Goal: Transaction & Acquisition: Purchase product/service

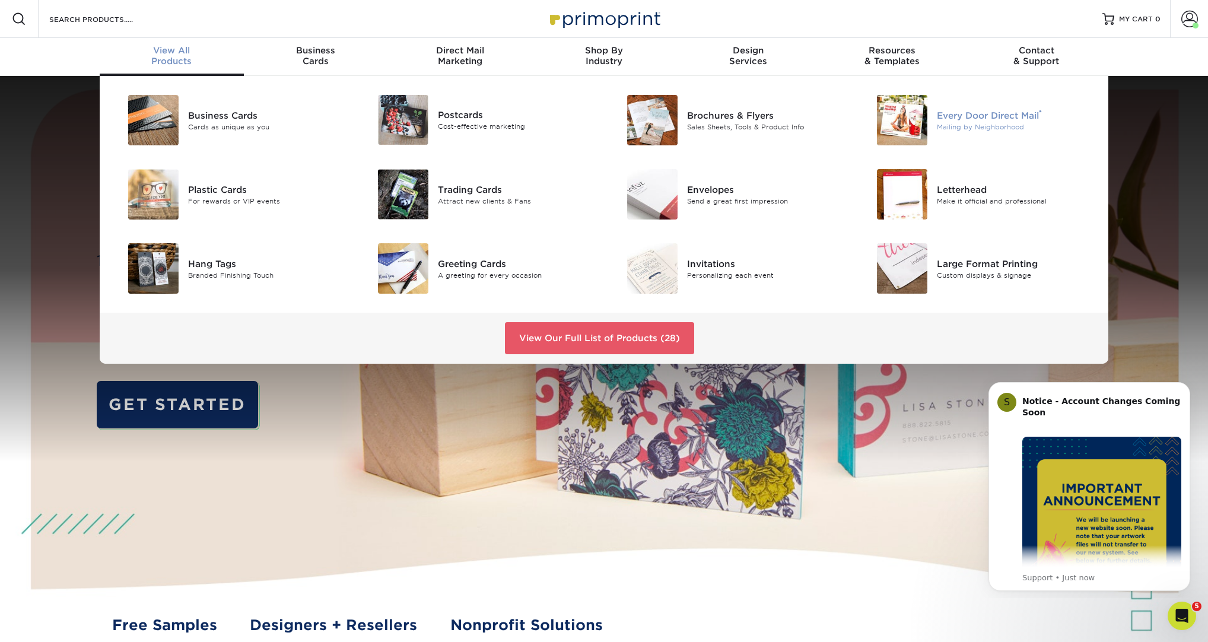
click at [966, 120] on div "Every Door Direct Mail ®" at bounding box center [1015, 115] width 157 height 13
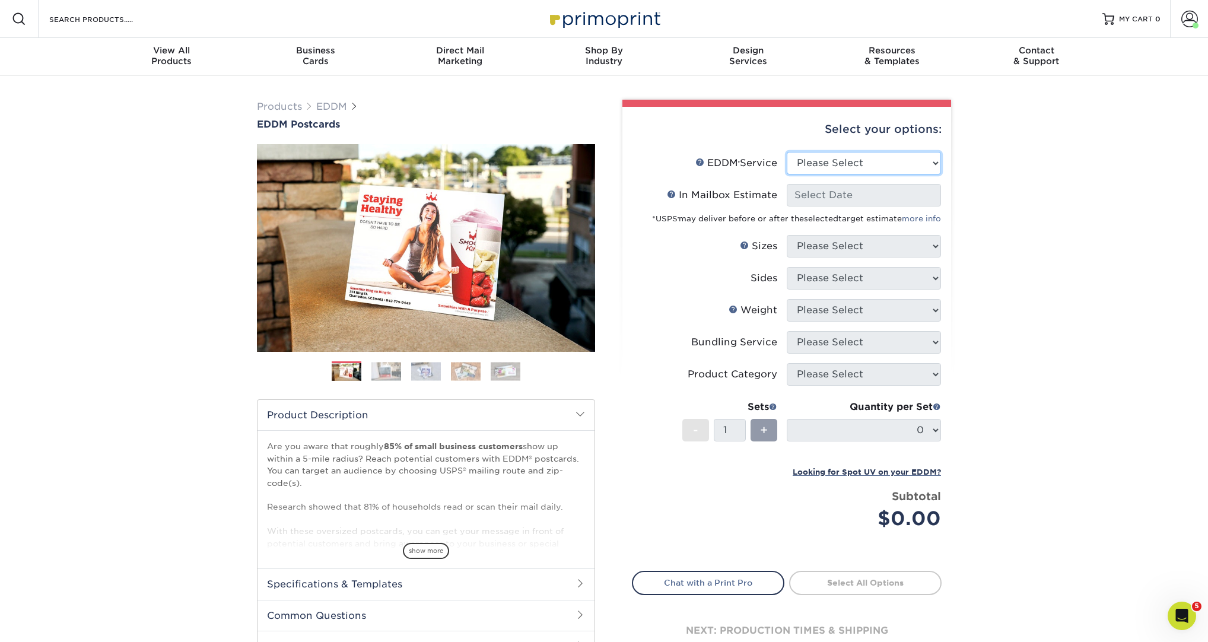
click at [822, 167] on select "Please Select Full Service Print Only" at bounding box center [864, 163] width 154 height 23
select select "full_service"
click at [787, 152] on select "Please Select Full Service Print Only" at bounding box center [864, 163] width 154 height 23
select select "-1"
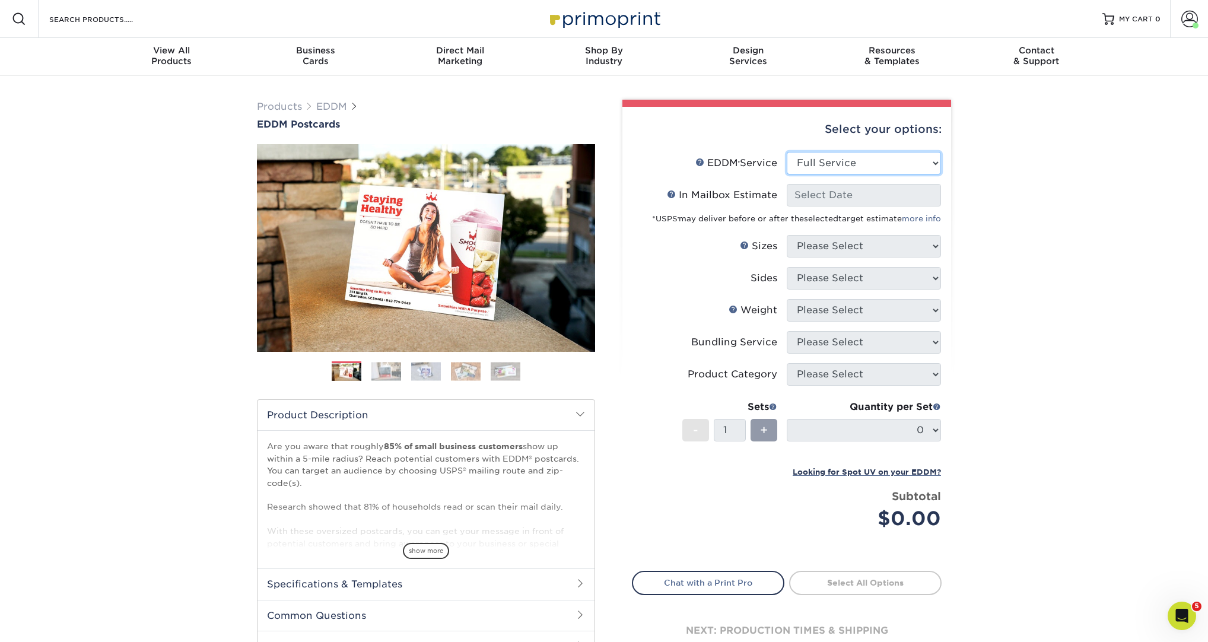
select select "-1"
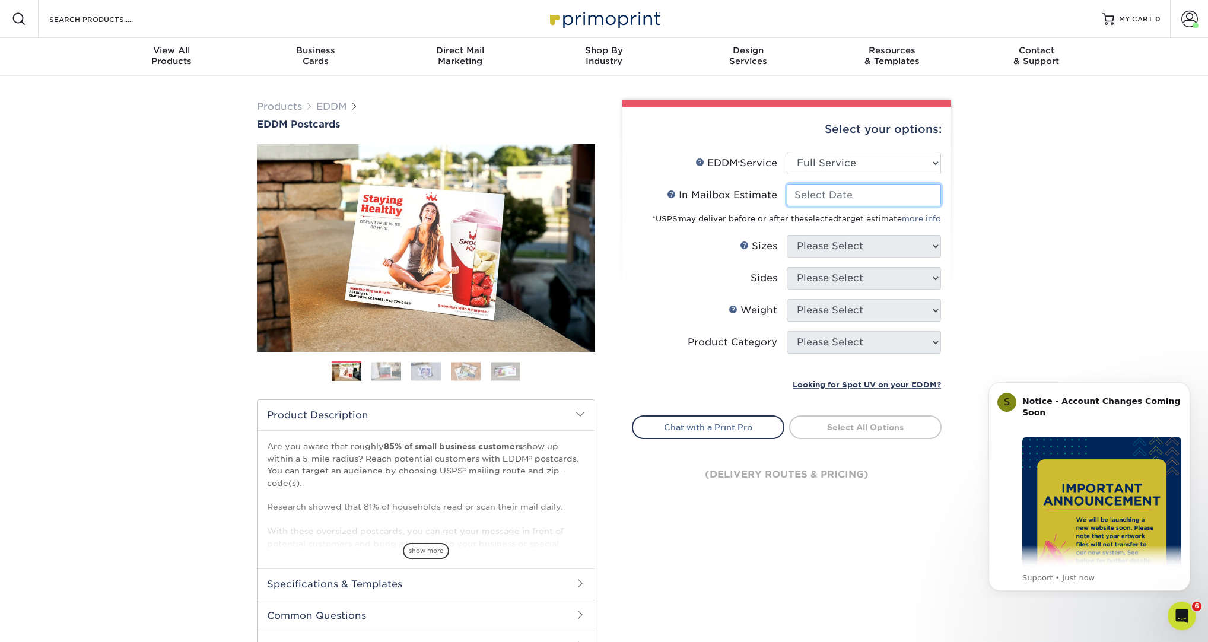
click at [845, 195] on input "In Mailbox Estimate Help In Mailbox Estimate" at bounding box center [864, 195] width 154 height 23
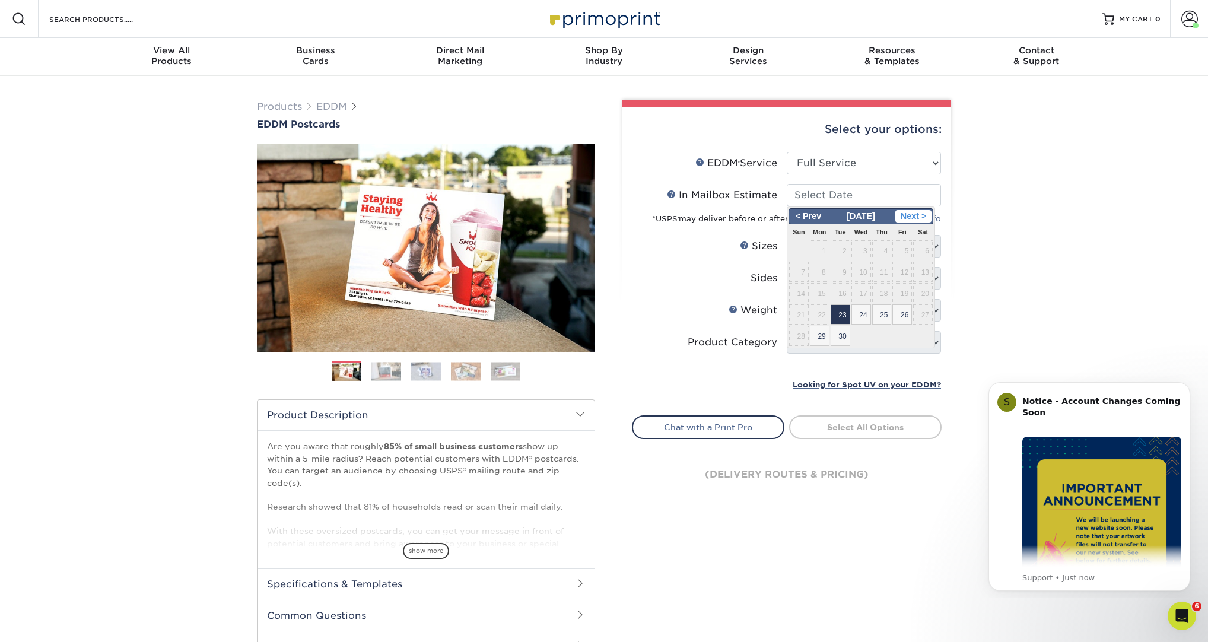
click at [925, 217] on span "Next >" at bounding box center [913, 216] width 36 height 13
click at [795, 216] on span "< Prev" at bounding box center [808, 216] width 36 height 13
click at [842, 338] on span "30" at bounding box center [841, 336] width 20 height 20
type input "2025-09-30"
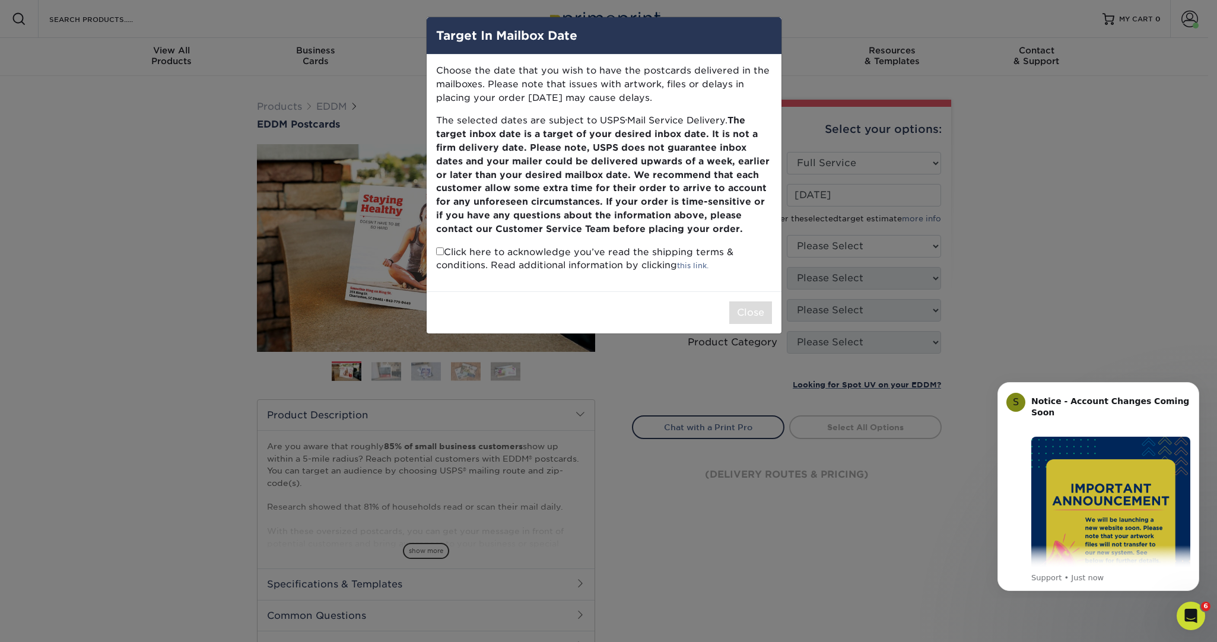
click at [437, 250] on input "checkbox" at bounding box center [440, 251] width 8 height 8
checkbox input "true"
click at [750, 313] on button "Close" at bounding box center [750, 312] width 43 height 23
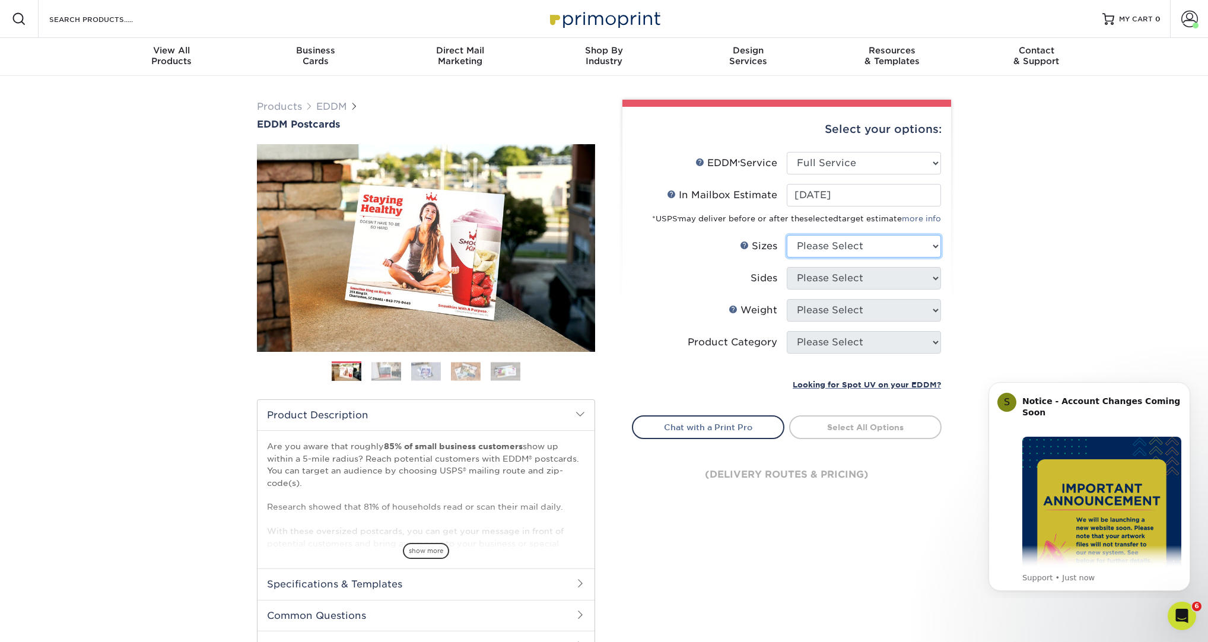
click at [843, 252] on select "Please Select 4.5" x 12" 6" x 12" 6.5" x 8" 6.5" x 9" 6.5" x 12" 7" x 8.5" 8" x…" at bounding box center [864, 246] width 154 height 23
click at [277, 107] on link "Products" at bounding box center [279, 106] width 45 height 11
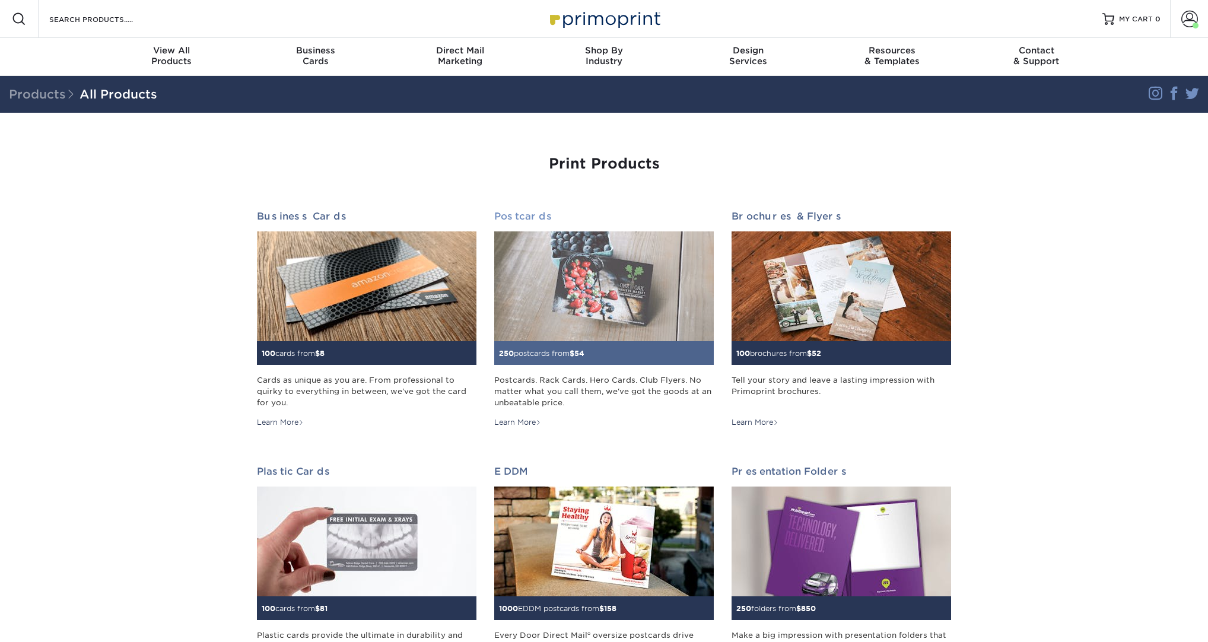
click at [609, 273] on img at bounding box center [603, 286] width 219 height 110
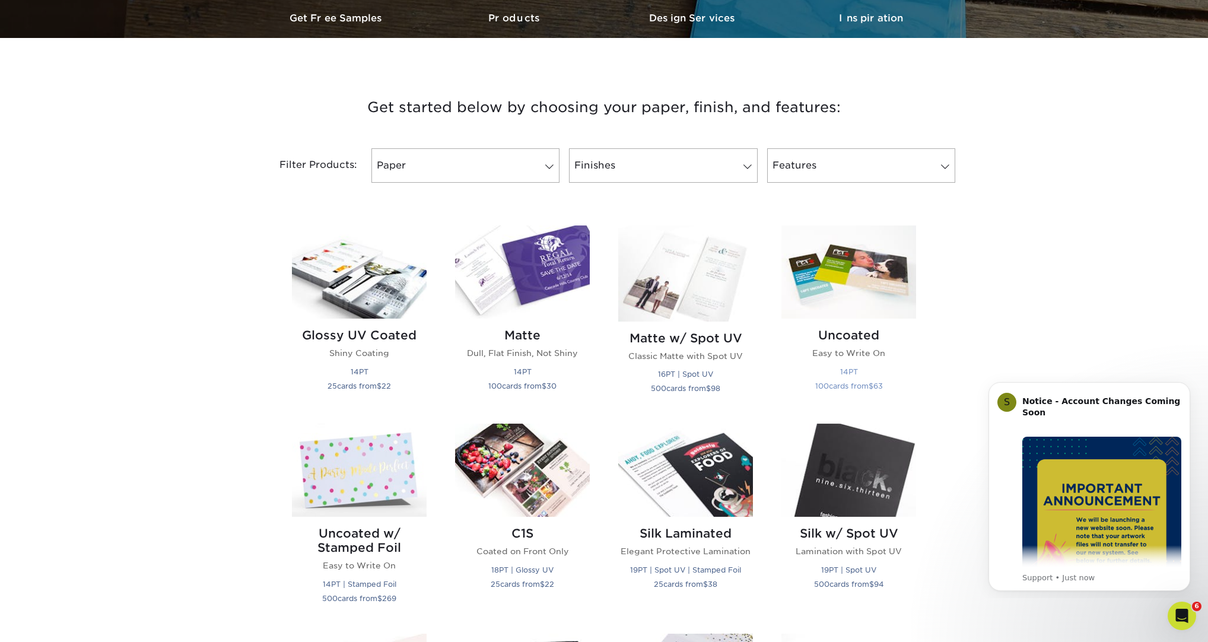
scroll to position [378, 0]
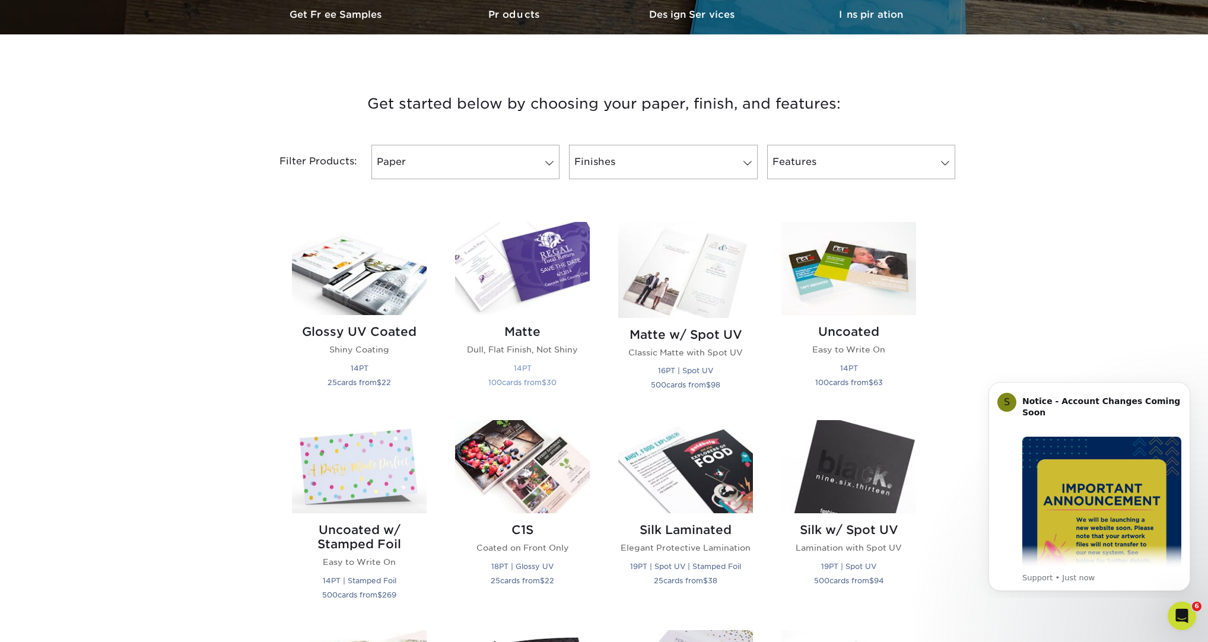
click at [513, 277] on img at bounding box center [522, 268] width 135 height 93
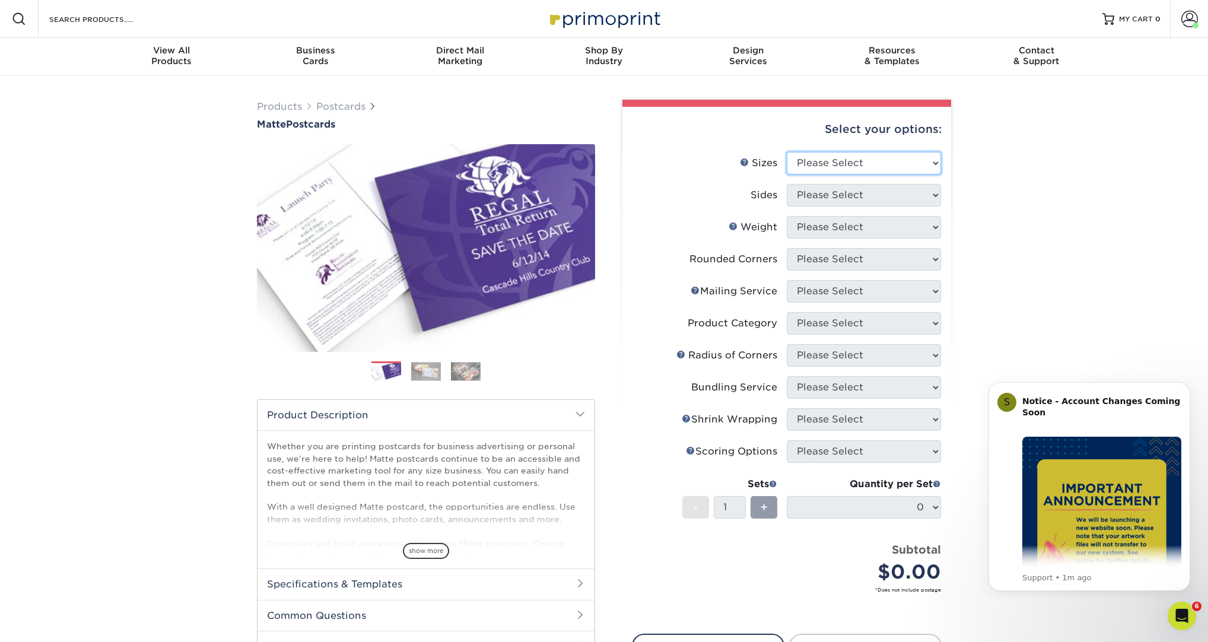
click at [817, 168] on select "Please Select 1.5" x 7" 2" x 4" 2" x 6" 2" x 7" 2" x 8" 2.12" x 5.5" 2.125" x 5…" at bounding box center [864, 163] width 154 height 23
select select "4.25x5.50"
click at [787, 152] on select "Please Select 1.5" x 7" 2" x 4" 2" x 6" 2" x 7" 2" x 8" 2.12" x 5.5" 2.125" x 5…" at bounding box center [864, 163] width 154 height 23
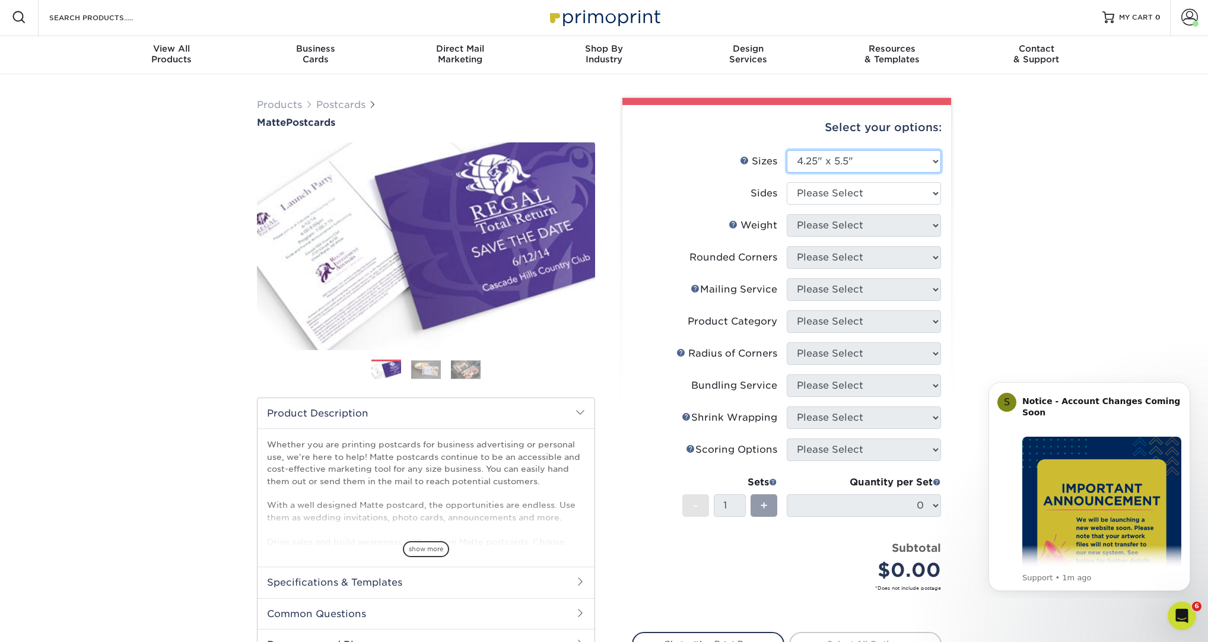
scroll to position [2, 0]
click at [860, 192] on select "Please Select Print Both Sides Print Front Only" at bounding box center [864, 193] width 154 height 23
select select "13abbda7-1d64-4f25-8bb2-c179b224825d"
click at [787, 182] on select "Please Select Print Both Sides Print Front Only" at bounding box center [864, 193] width 154 height 23
click at [829, 230] on select "Please Select 14PT 16PT" at bounding box center [864, 225] width 154 height 23
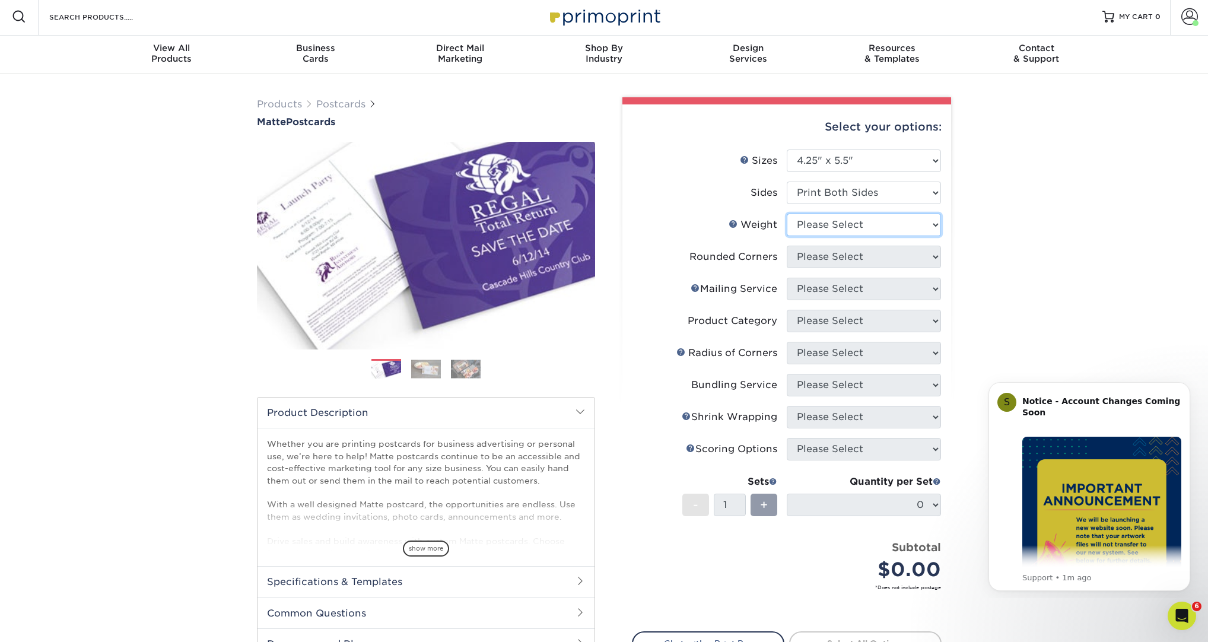
select select "16PT"
click at [787, 214] on select "Please Select 14PT 16PT" at bounding box center [864, 225] width 154 height 23
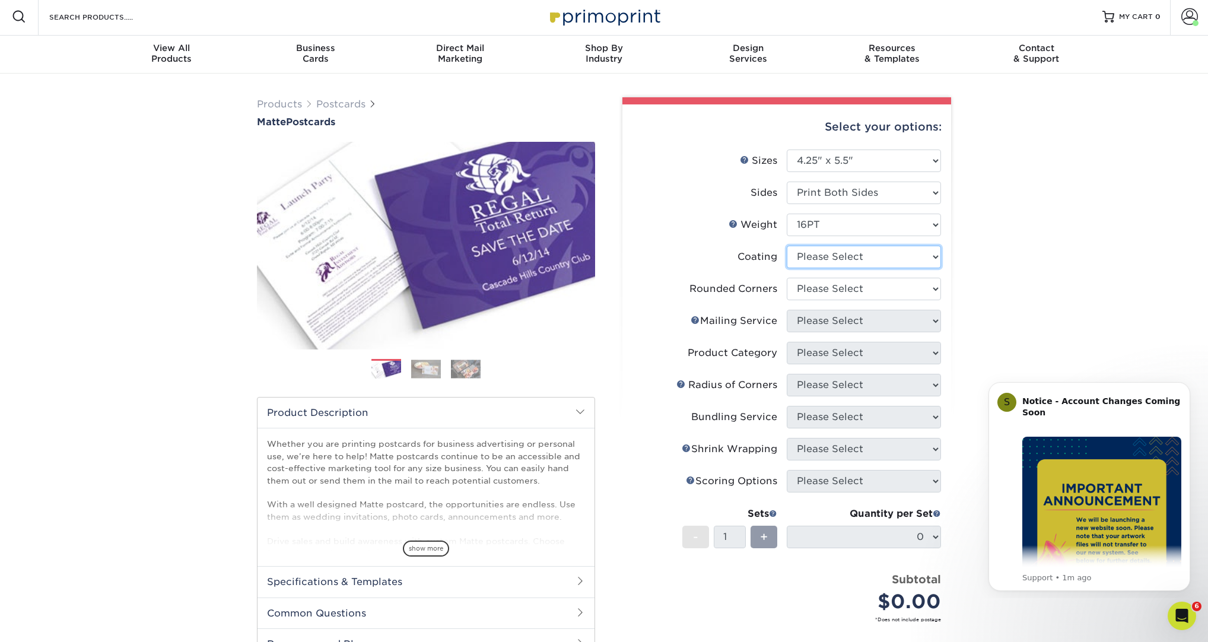
click at [828, 256] on select at bounding box center [864, 257] width 154 height 23
select select "121bb7b5-3b4d-429f-bd8d-bbf80e953313"
click at [787, 246] on select at bounding box center [864, 257] width 154 height 23
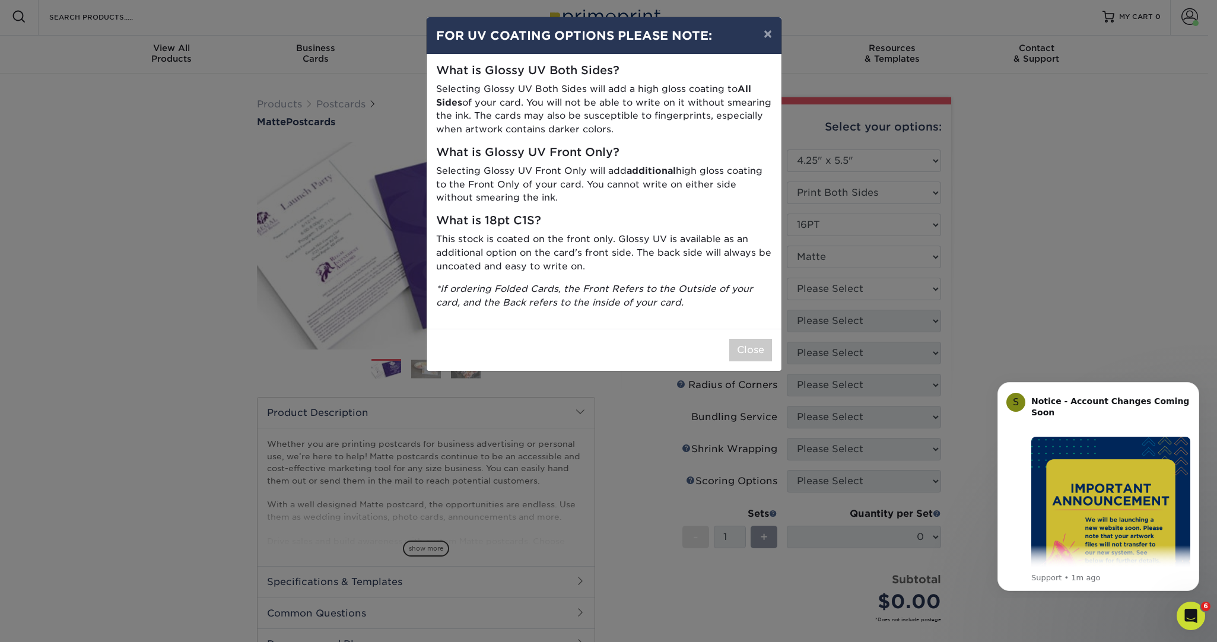
click at [838, 293] on div "× FOR UV COATING OPTIONS PLEASE NOTE: What is Glossy UV Both Sides? Selecting G…" at bounding box center [608, 321] width 1217 height 642
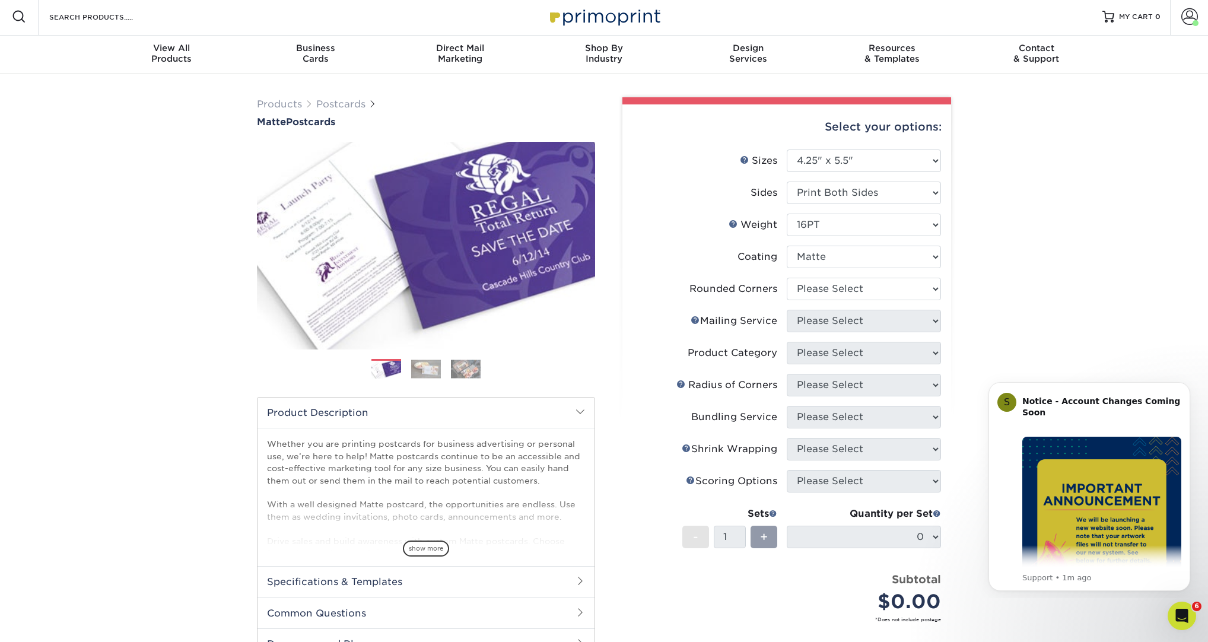
scroll to position [0, 0]
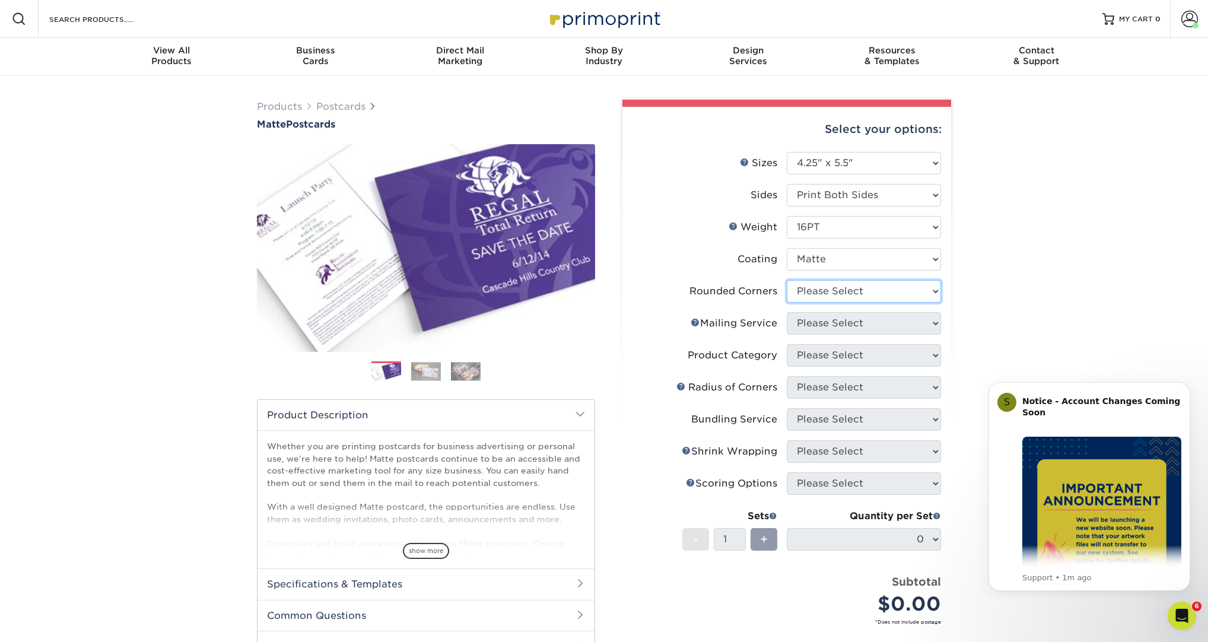
click at [847, 288] on select "Please Select Yes - Round 4 Corners No" at bounding box center [864, 291] width 154 height 23
select select "0"
click at [787, 280] on select "Please Select Yes - Round 4 Corners No" at bounding box center [864, 291] width 154 height 23
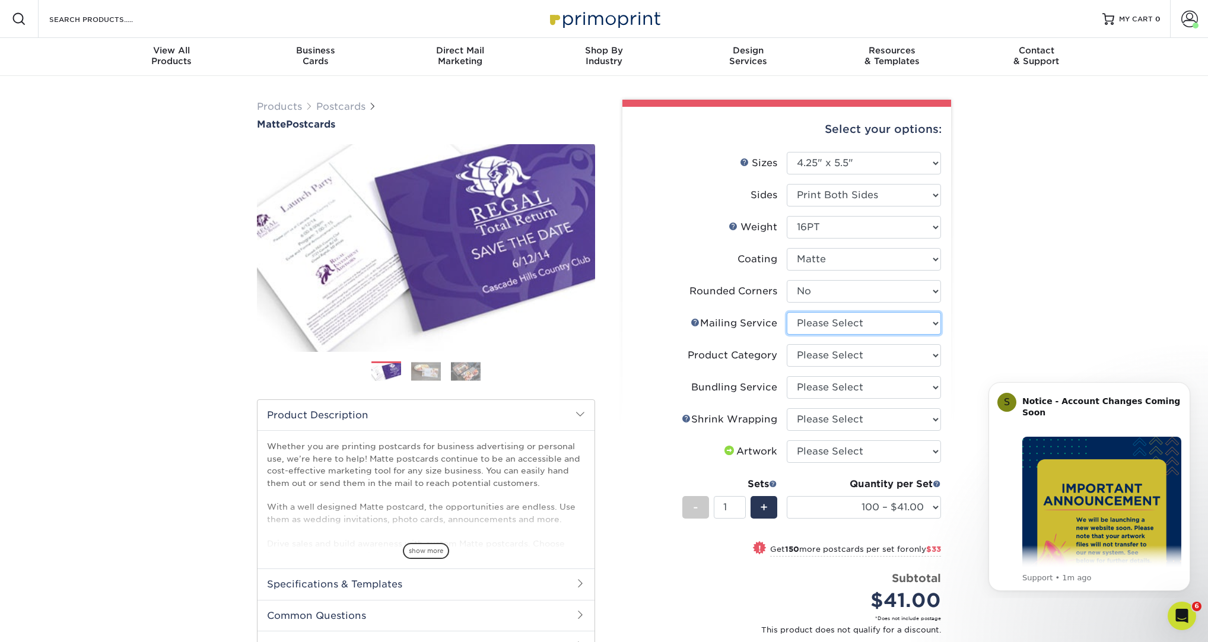
click at [822, 325] on select "Please Select No Direct Mailing Service No, I will mail/stamp/imprint Direct Ma…" at bounding box center [864, 323] width 154 height 23
select select "20512e95-39a0-42be-a1d1-c0e1c309f4c2"
click at [787, 312] on select "Please Select No Direct Mailing Service No, I will mail/stamp/imprint Direct Ma…" at bounding box center [864, 323] width 154 height 23
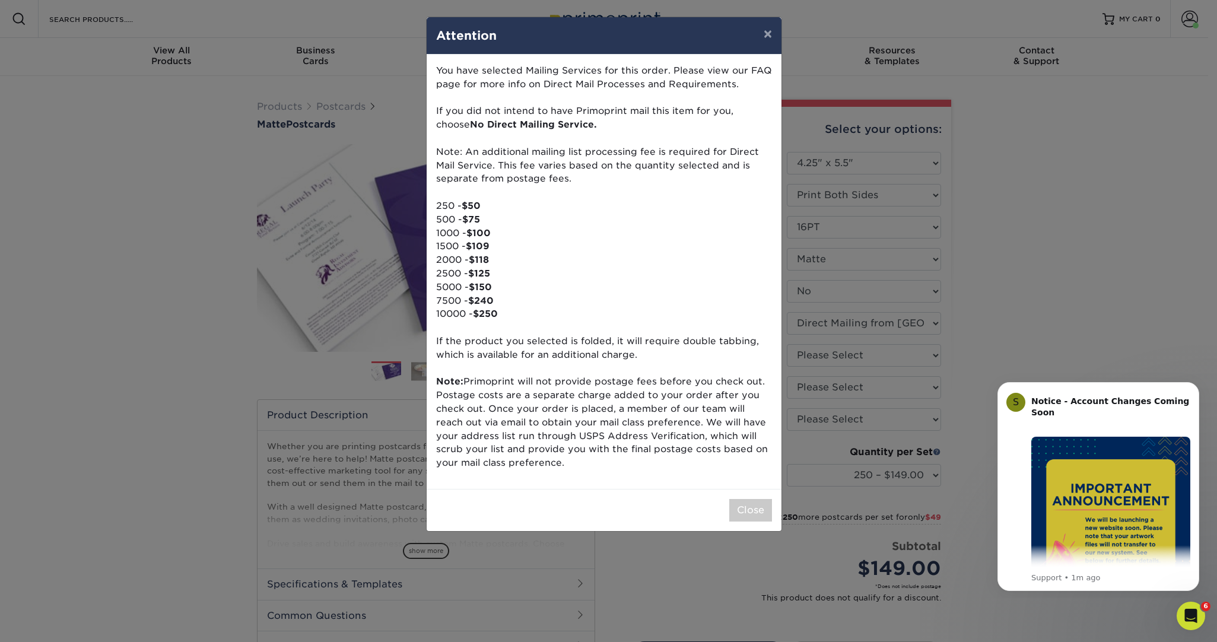
click at [693, 459] on p "You have selected Mailing Services for this order. Please view our FAQ page for…" at bounding box center [604, 267] width 336 height 406
click at [756, 514] on button "Close" at bounding box center [750, 510] width 43 height 23
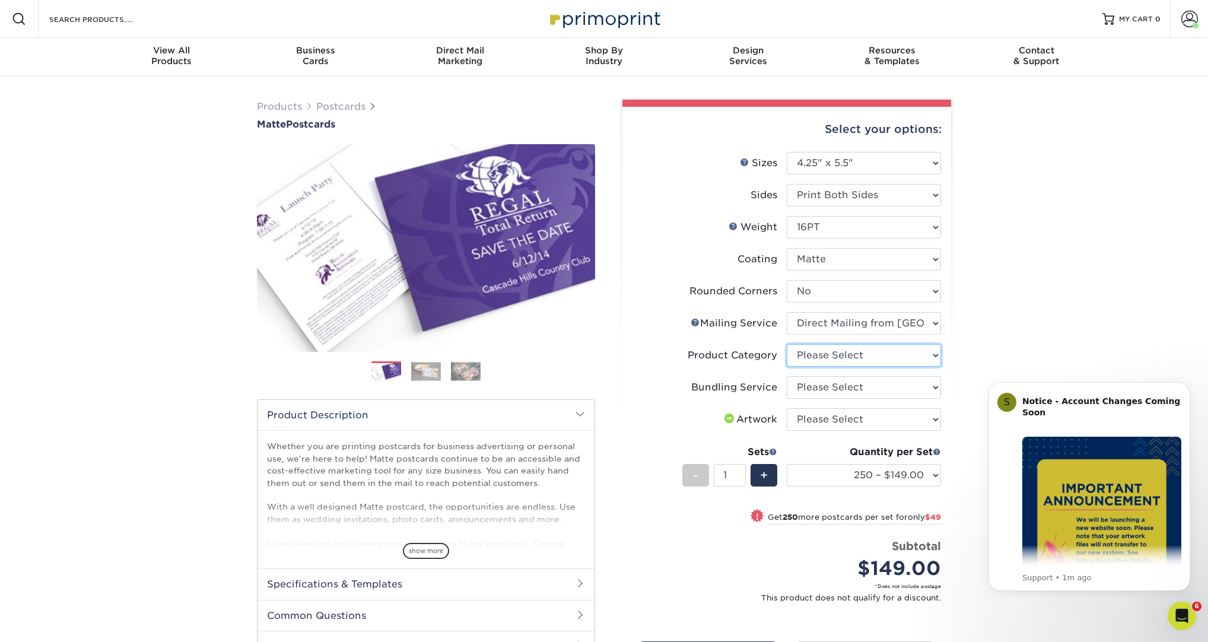
click at [822, 362] on select "Please Select Postcards" at bounding box center [864, 355] width 154 height 23
select select "9b7272e0-d6c8-4c3c-8e97-d3a1bcdab858"
click at [787, 344] on select "Please Select Postcards" at bounding box center [864, 355] width 154 height 23
click at [825, 390] on select "Please Select No Bundling Services Yes, Bundles of 50 (+2 Days) Yes, Bundles of…" at bounding box center [864, 387] width 154 height 23
select select "58689abb-25c0-461c-a4c3-a80b627d6649"
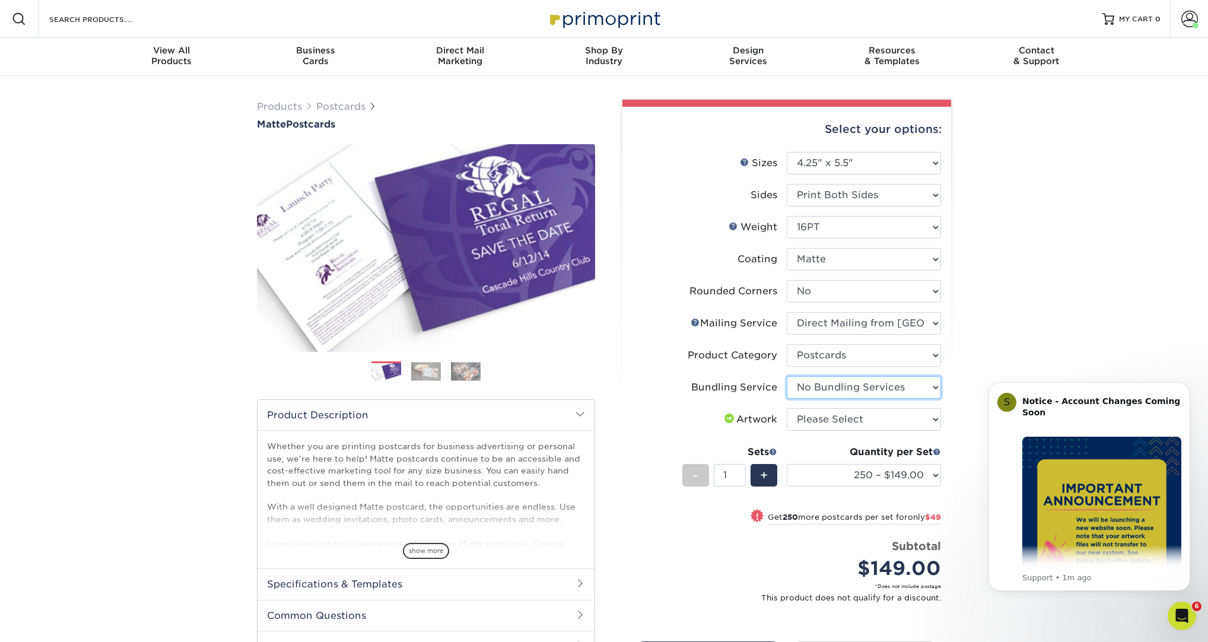
click at [787, 376] on select "Please Select No Bundling Services Yes, Bundles of 50 (+2 Days) Yes, Bundles of…" at bounding box center [864, 387] width 154 height 23
click at [846, 419] on select "Please Select I will upload files I need a design - $150" at bounding box center [864, 419] width 154 height 23
select select "upload"
click at [787, 408] on select "Please Select I will upload files I need a design - $150" at bounding box center [864, 419] width 154 height 23
click at [856, 472] on select "250 – $149.00 500 – $198.00 1000 – $279.00 2500 – $429.00 5000 – $573.00 10000 …" at bounding box center [864, 475] width 154 height 23
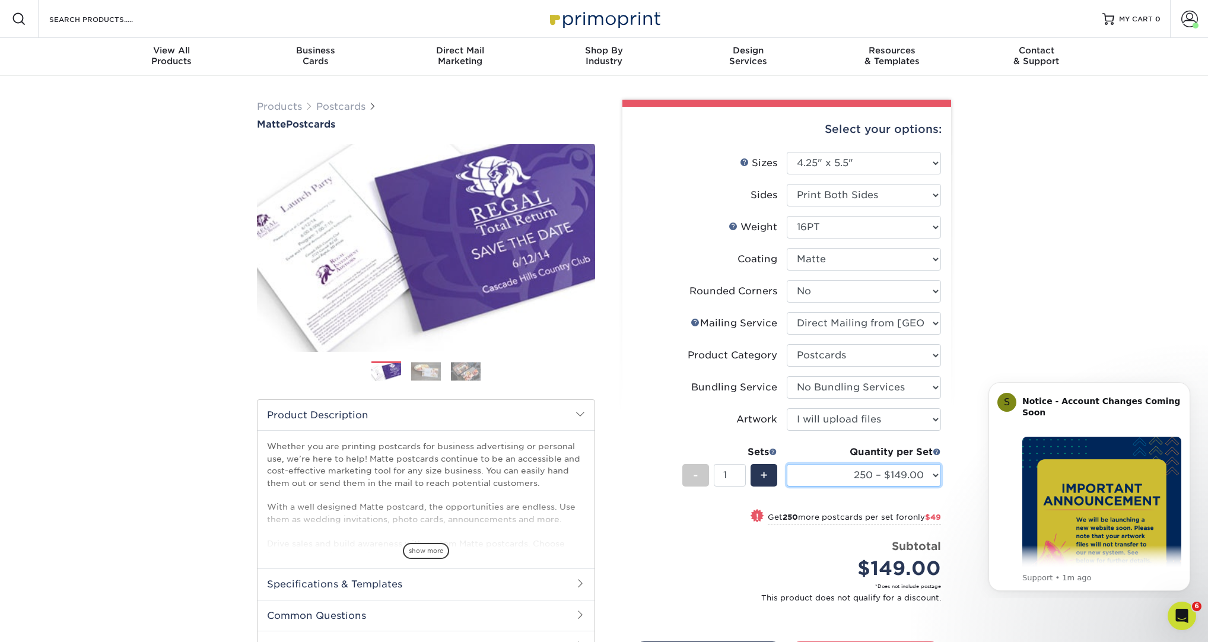
select select "1000 – $279.00"
click at [787, 464] on select "250 – $149.00 500 – $198.00 1000 – $279.00 2500 – $429.00 5000 – $573.00 10000 …" at bounding box center [864, 475] width 154 height 23
click at [864, 502] on li "Sets - 1 + Quantity per Set 250 – $149.00 500 – $198.00 1000 – $279.00 2500 – $…" at bounding box center [786, 474] width 308 height 69
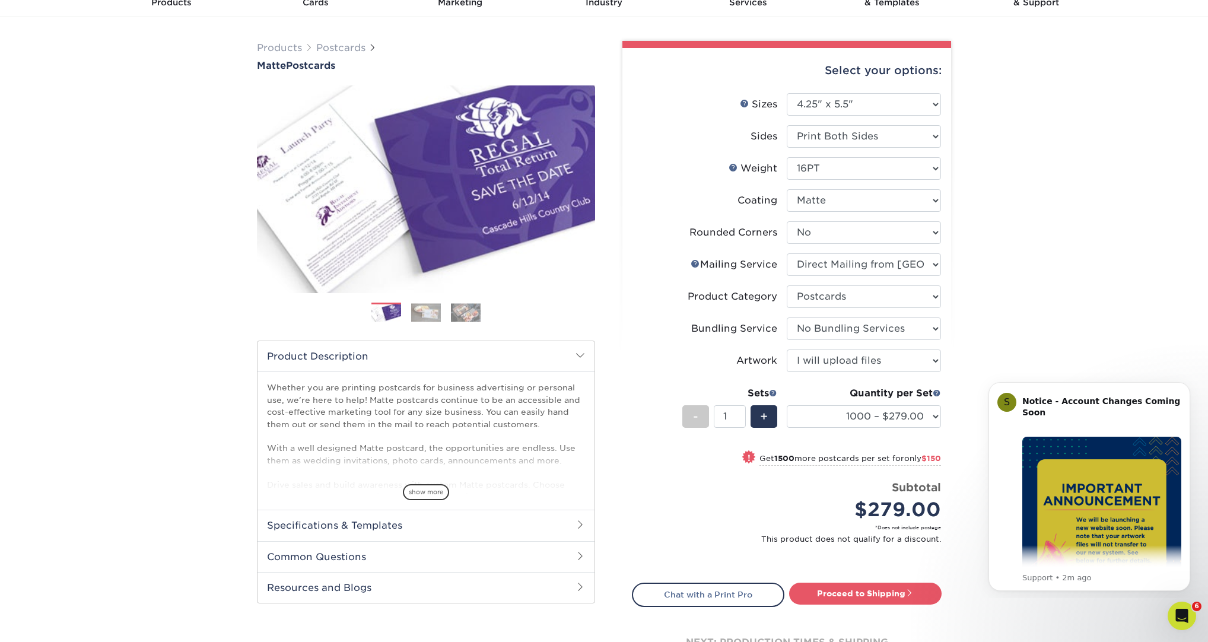
scroll to position [87, 0]
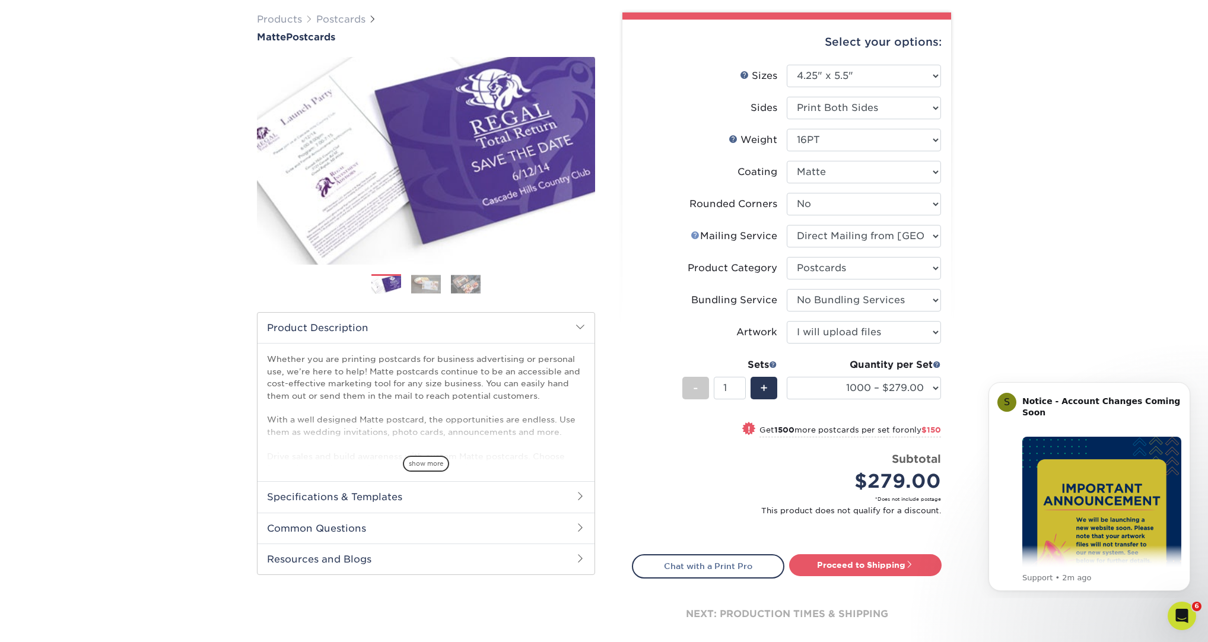
click at [694, 234] on link "Mailing Service Help" at bounding box center [695, 234] width 9 height 9
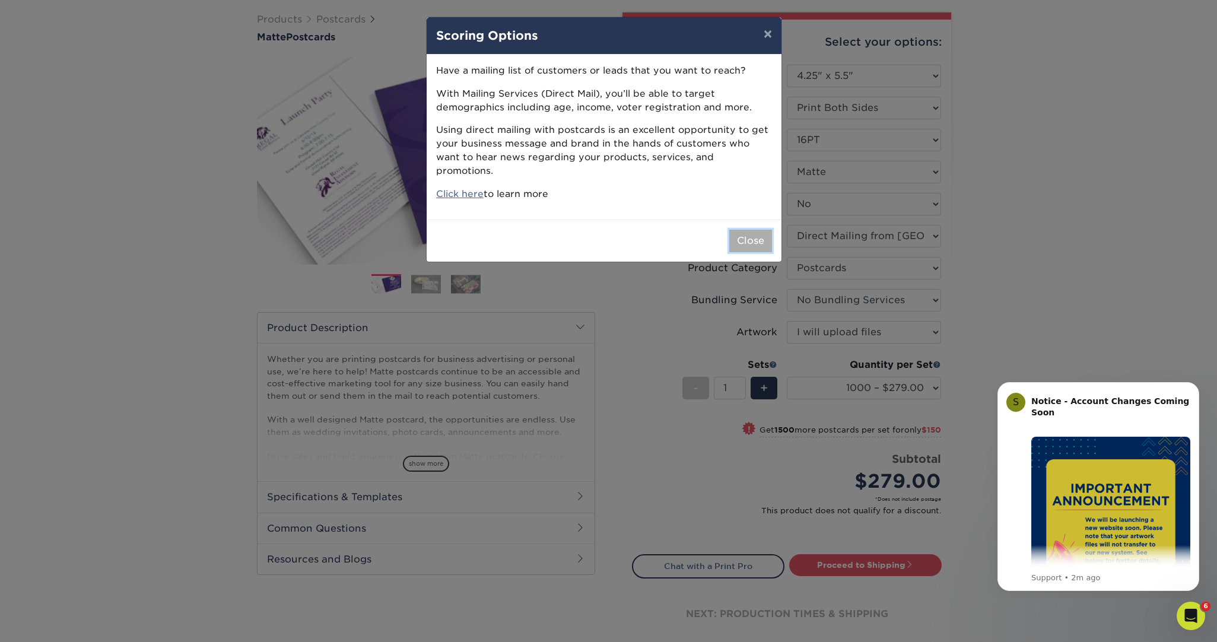
click at [742, 231] on button "Close" at bounding box center [750, 241] width 43 height 23
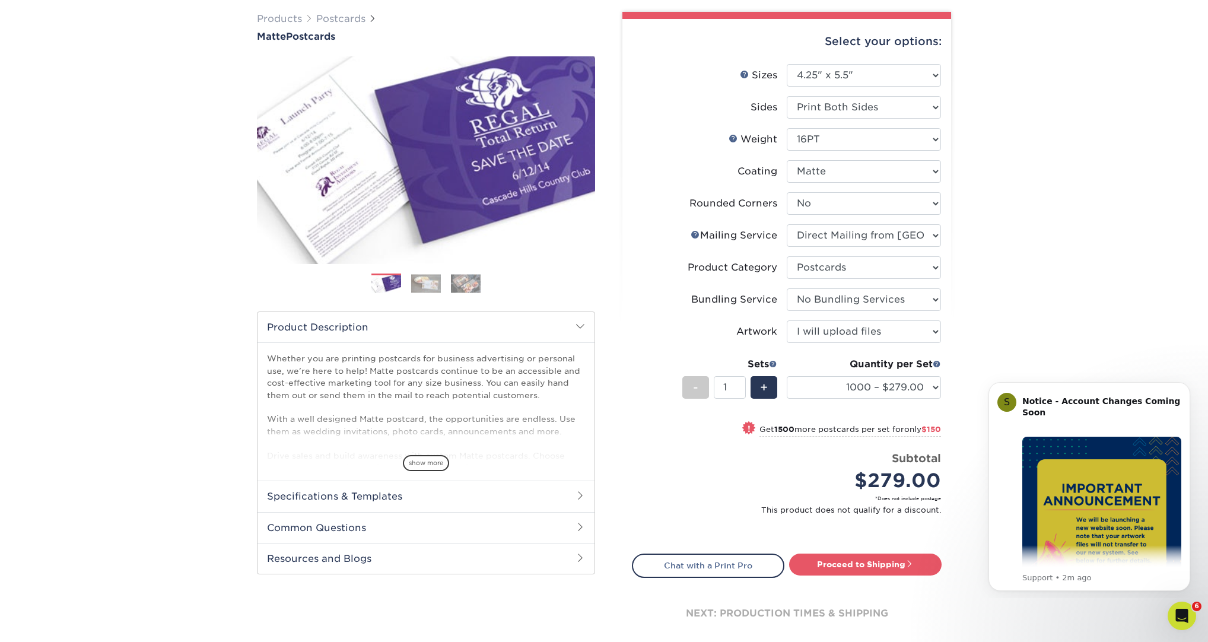
scroll to position [85, 0]
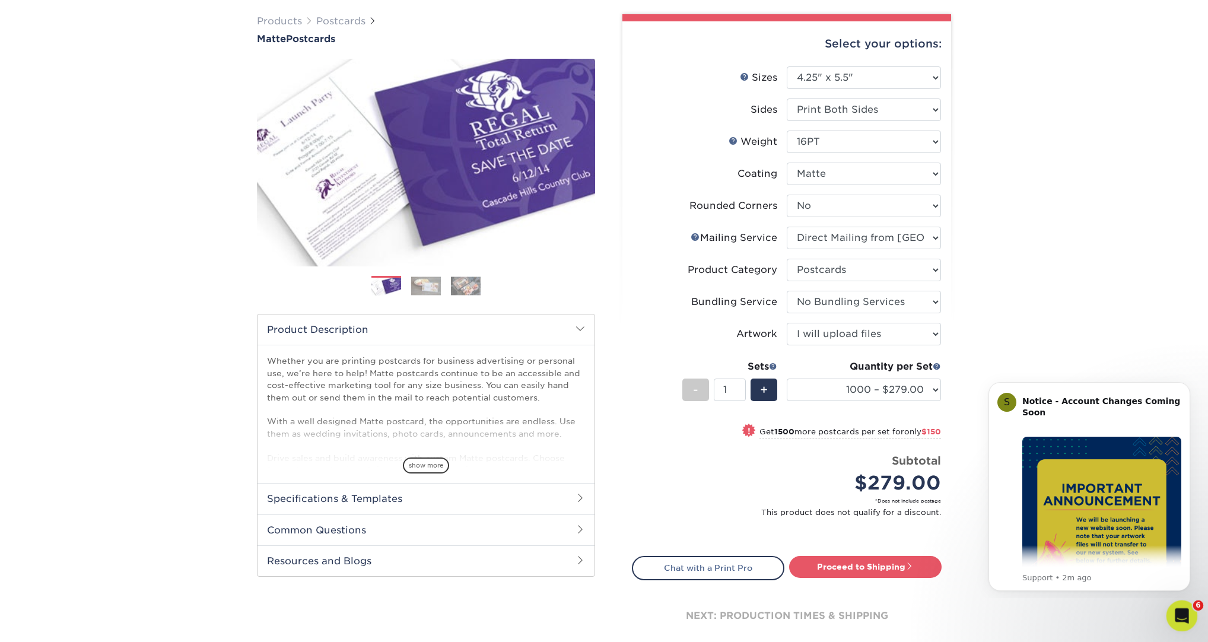
click at [1179, 618] on icon "Open Intercom Messenger" at bounding box center [1180, 615] width 20 height 20
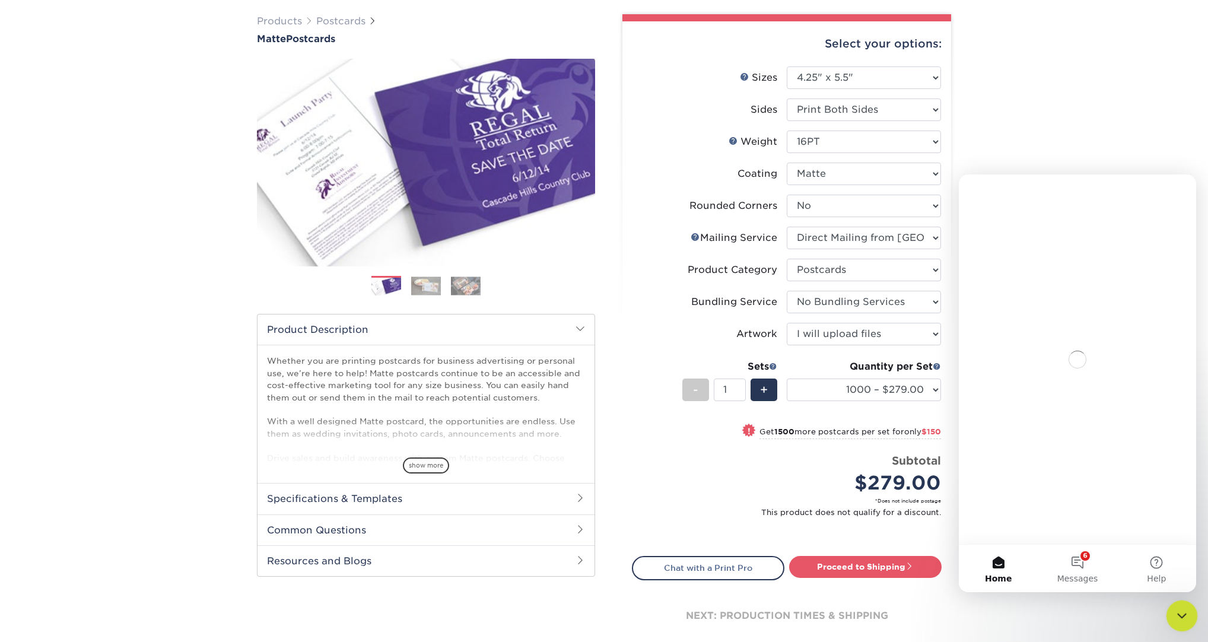
scroll to position [83, 0]
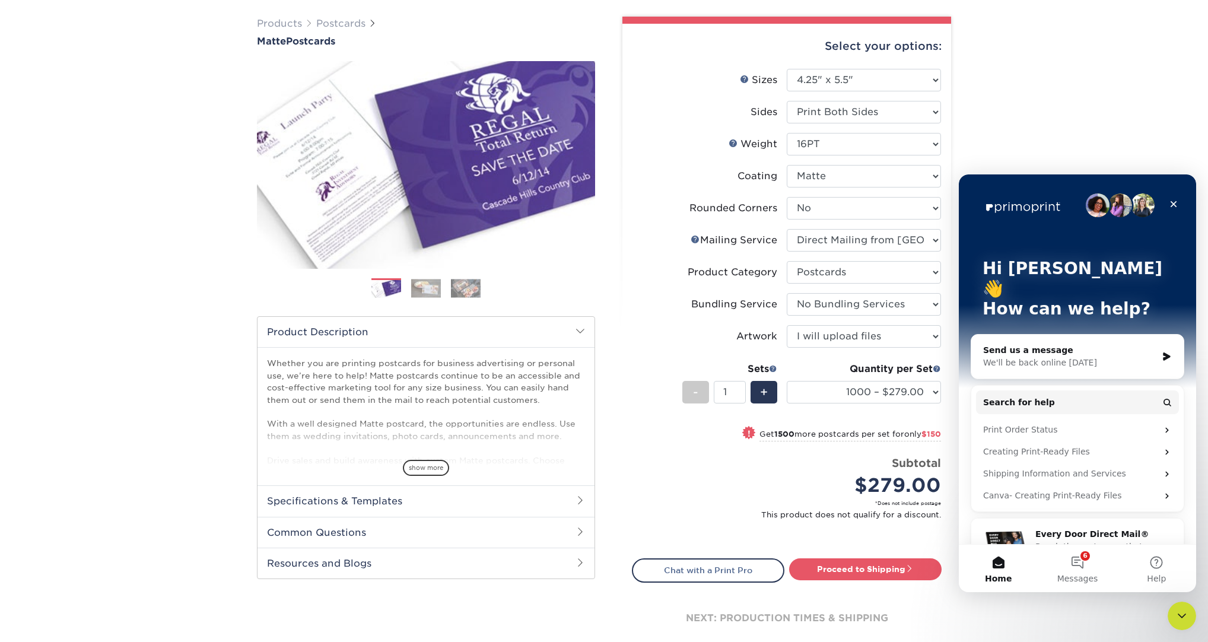
click at [1085, 344] on div "Send us a message" at bounding box center [1070, 350] width 174 height 12
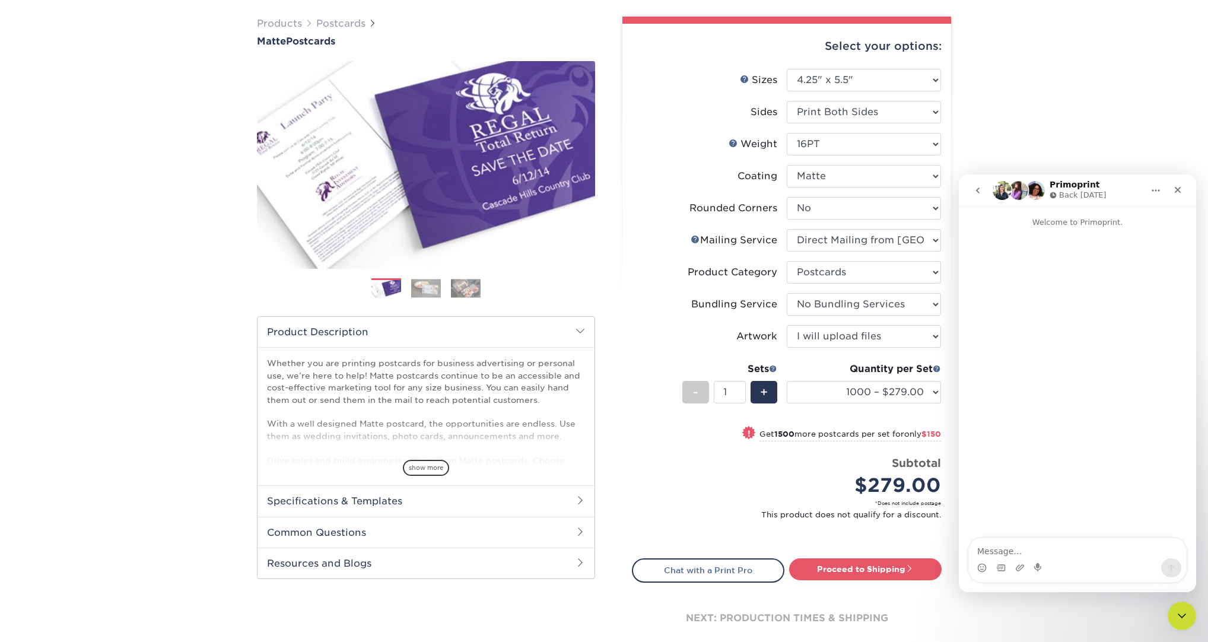
click at [997, 546] on textarea "Message…" at bounding box center [1077, 548] width 217 height 20
type textarea "Hi there, we were wondering if there was a way of just buying 700 postcards ins…"
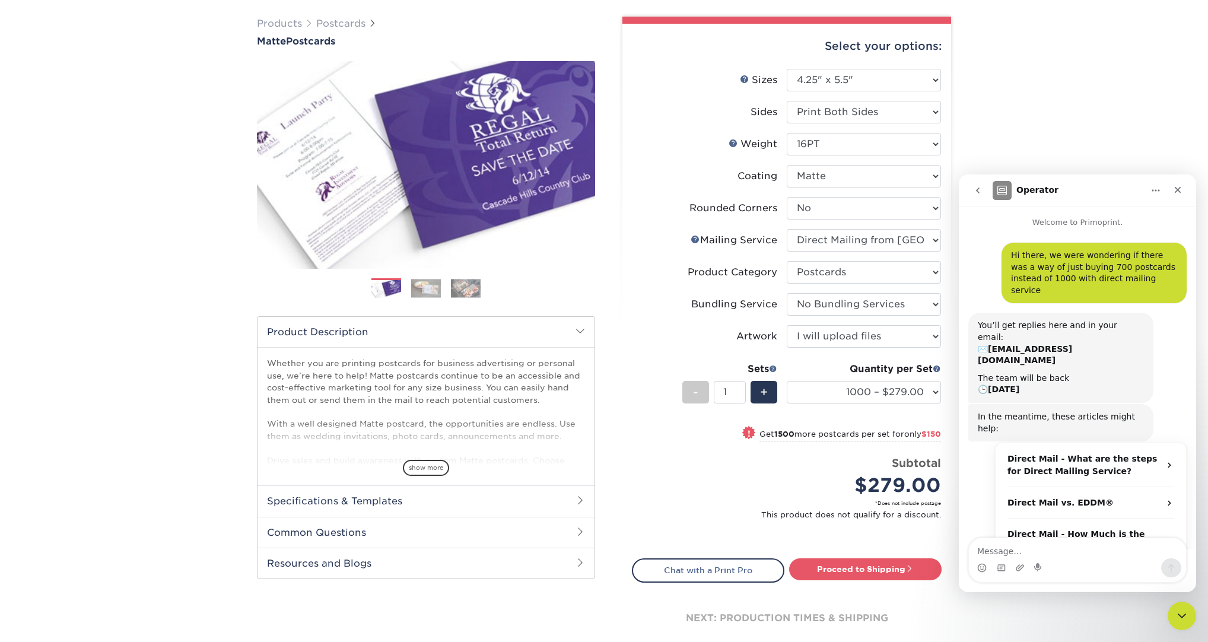
scroll to position [21, 0]
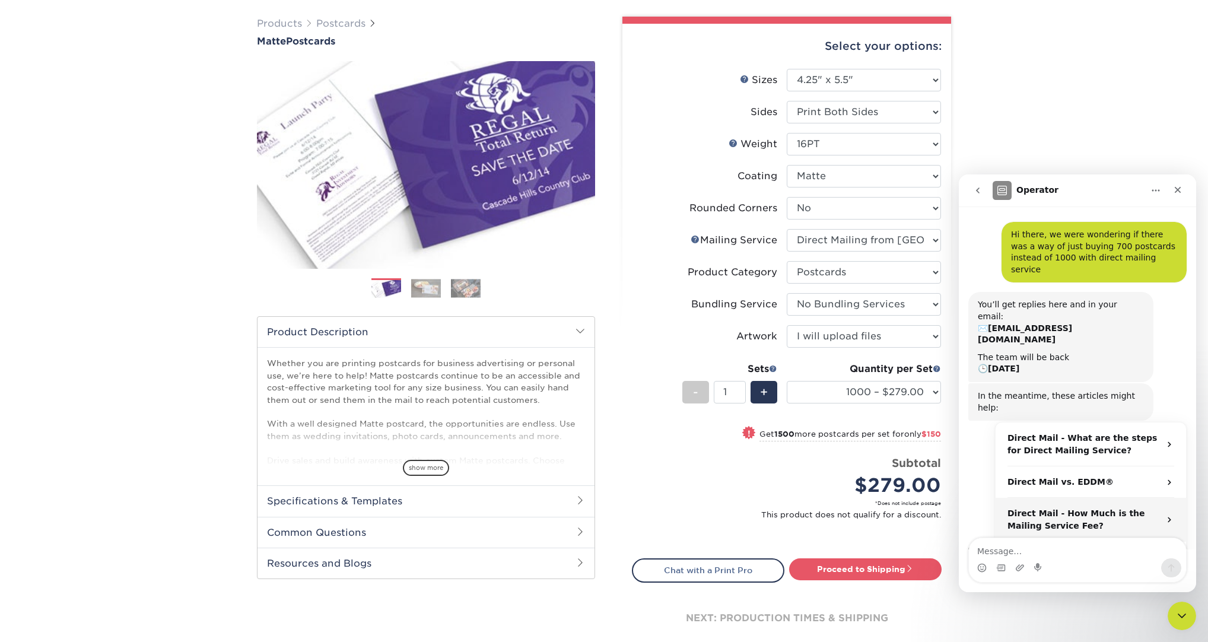
click at [1032, 508] on strong "Direct Mail - How Much is the Mailing Service Fee?" at bounding box center [1076, 519] width 138 height 22
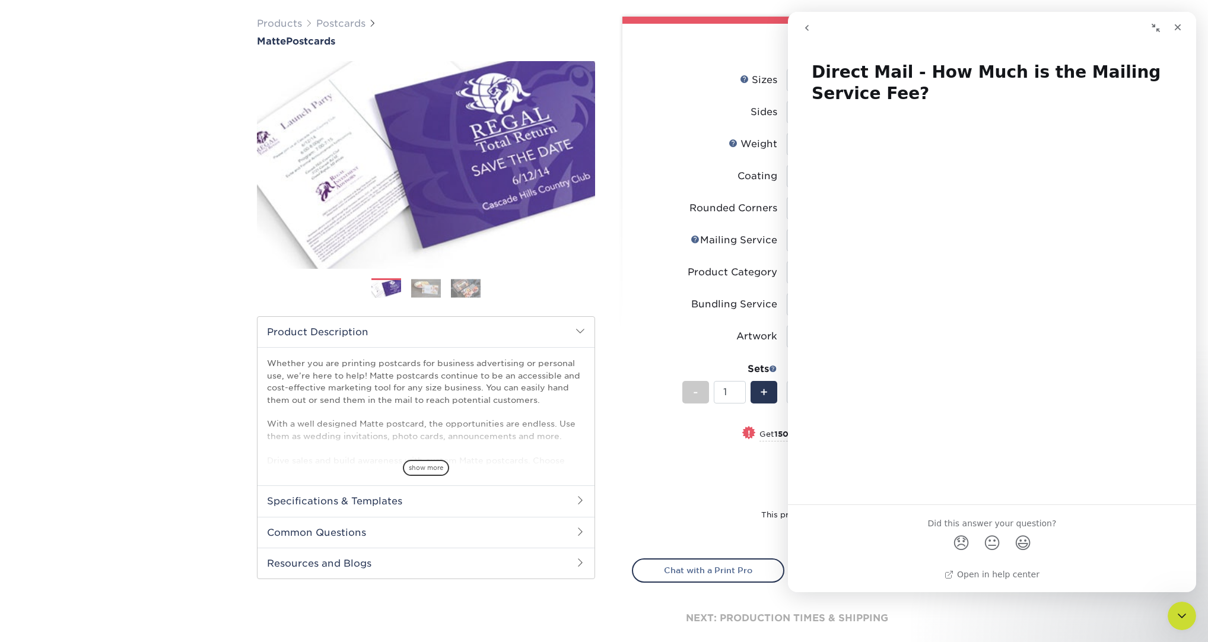
scroll to position [81, 0]
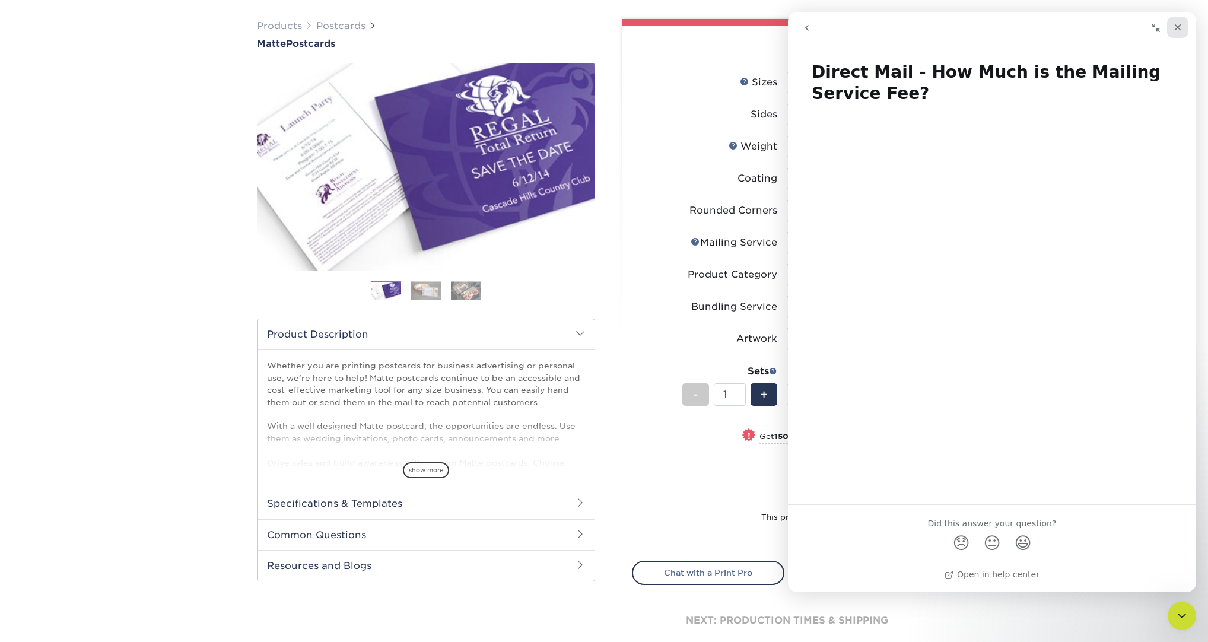
click at [1176, 28] on icon "Close" at bounding box center [1178, 27] width 7 height 7
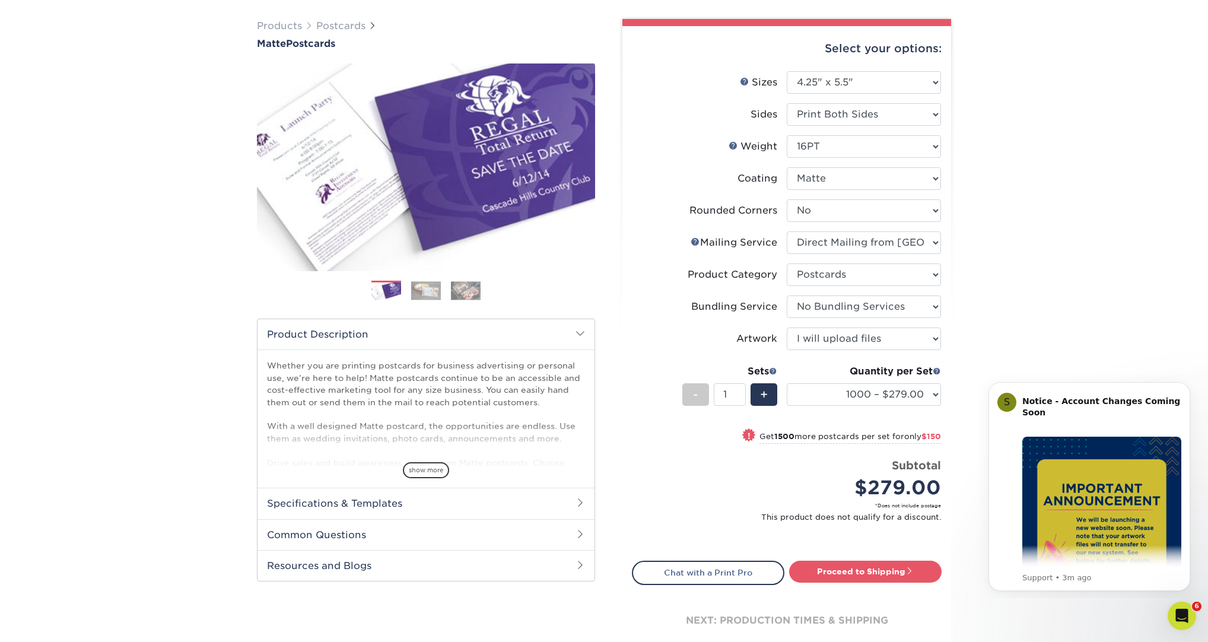
scroll to position [0, 0]
click at [1189, 614] on div "Open Intercom Messenger" at bounding box center [1179, 613] width 39 height 39
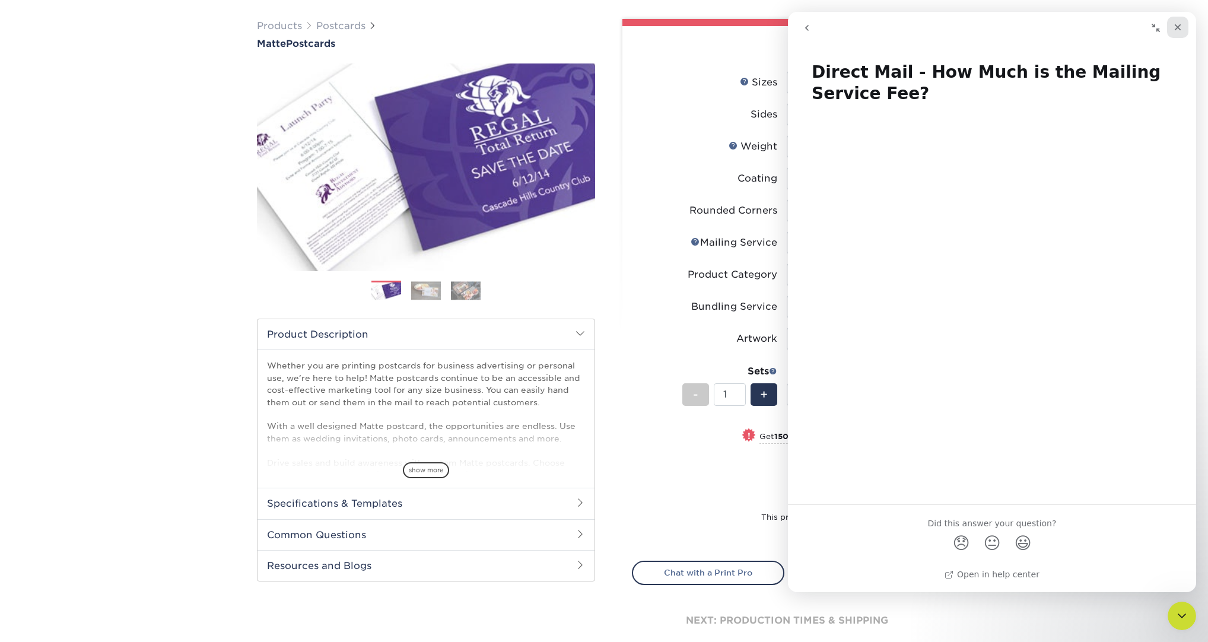
click at [1177, 27] on icon "Close" at bounding box center [1178, 27] width 7 height 7
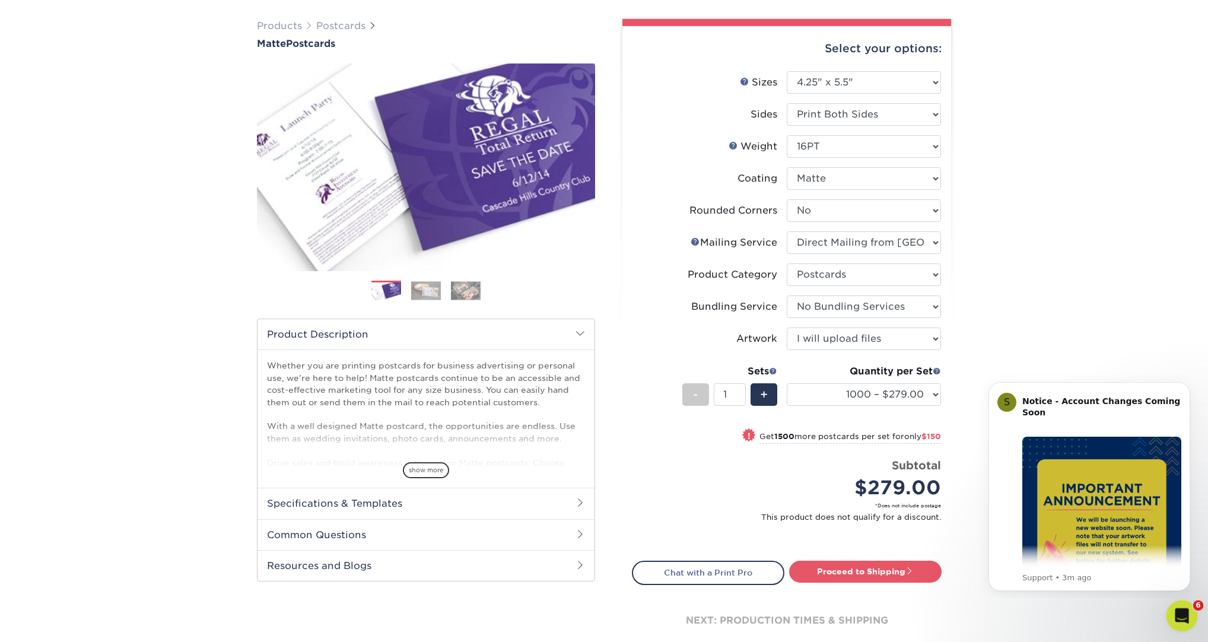
click at [1175, 618] on icon "Open Intercom Messenger" at bounding box center [1180, 615] width 20 height 20
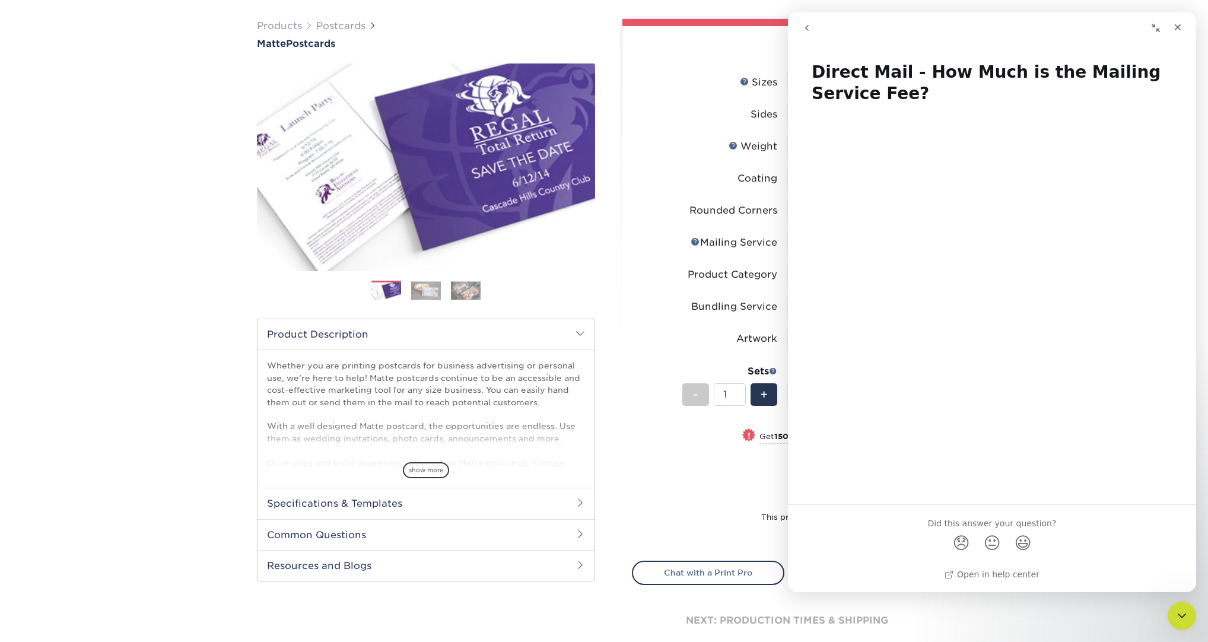
scroll to position [78, 0]
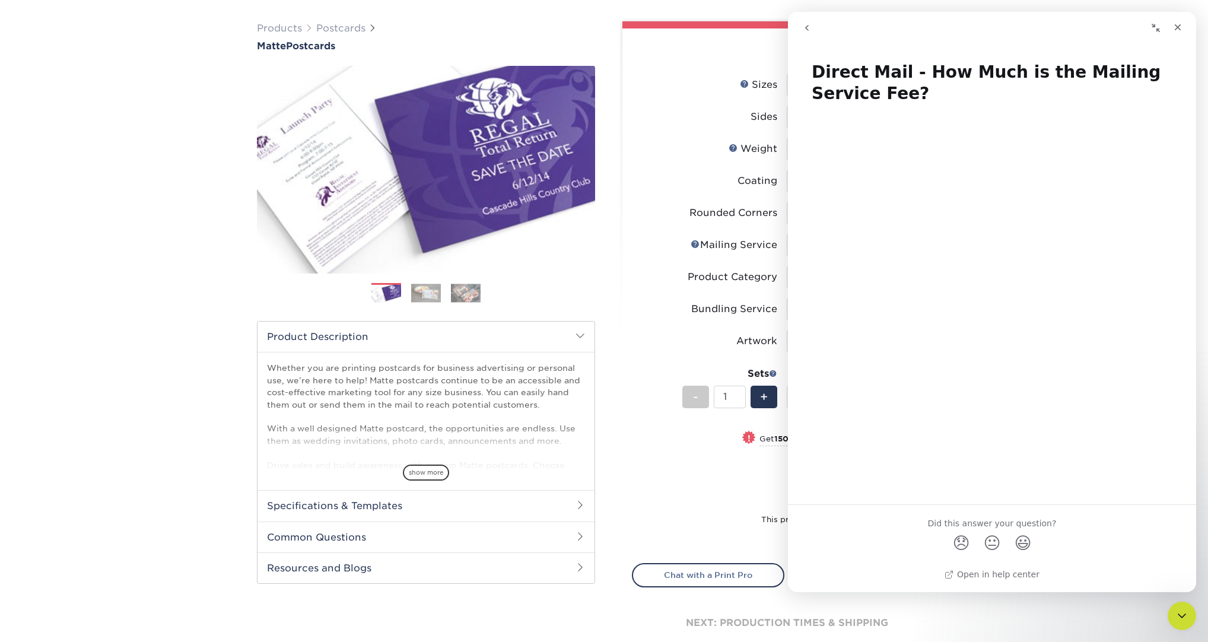
drag, startPoint x: 804, startPoint y: 27, endPoint x: 1592, endPoint y: 40, distance: 787.9
click at [804, 27] on icon "go back" at bounding box center [806, 27] width 9 height 9
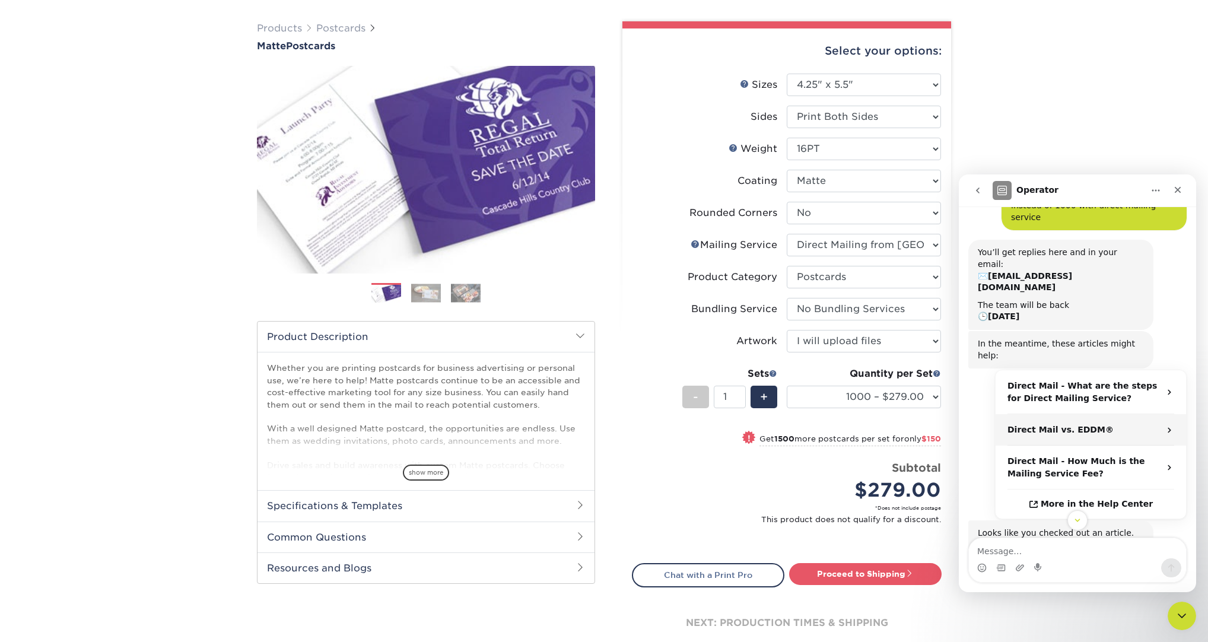
scroll to position [113, 0]
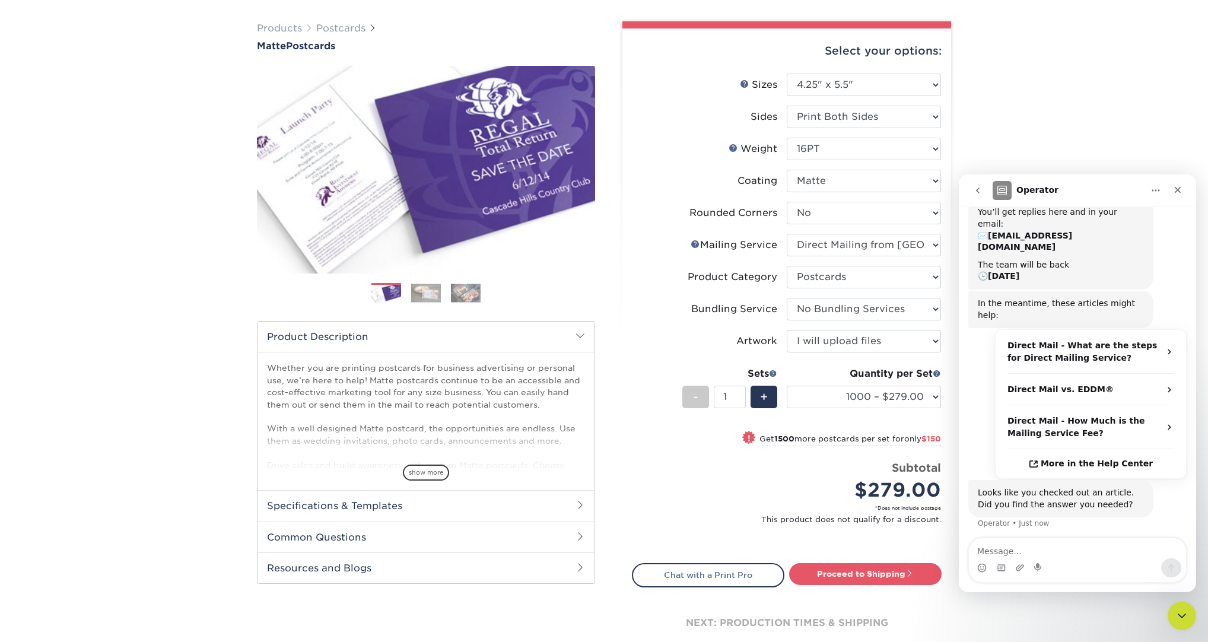
click at [1044, 551] on div "No Yes No" at bounding box center [1077, 566] width 206 height 31
click at [1157, 551] on button "No" at bounding box center [1165, 563] width 29 height 24
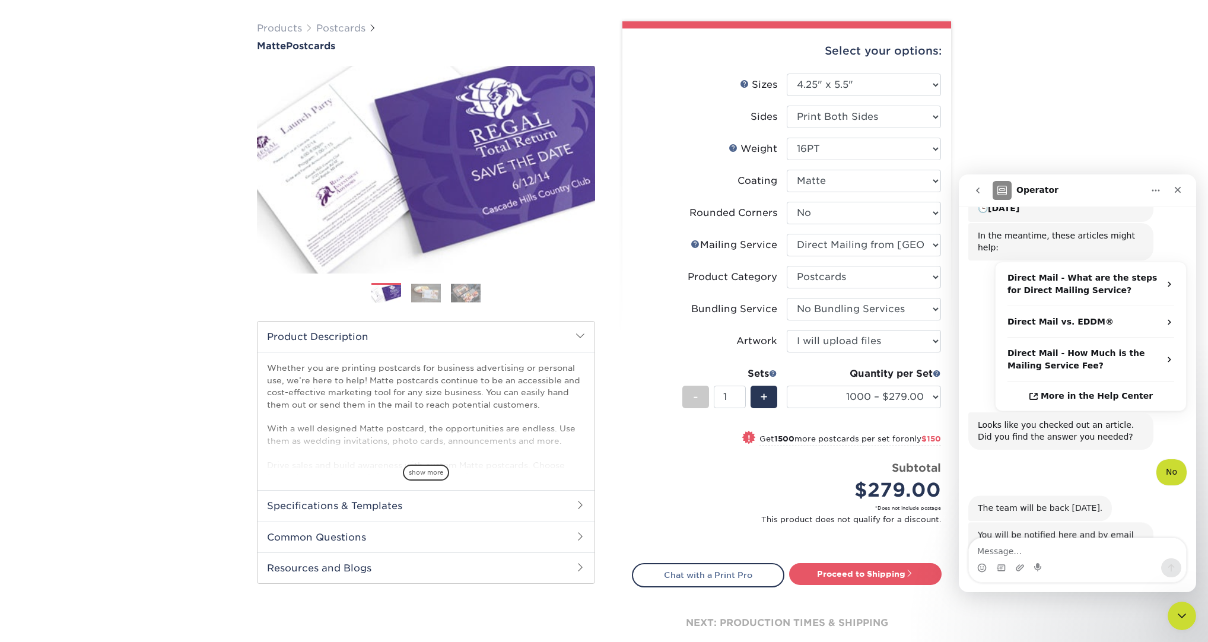
scroll to position [180, 0]
drag, startPoint x: 1175, startPoint y: 189, endPoint x: 2126, endPoint y: 380, distance: 969.8
click at [1175, 189] on icon "Close" at bounding box center [1177, 189] width 9 height 9
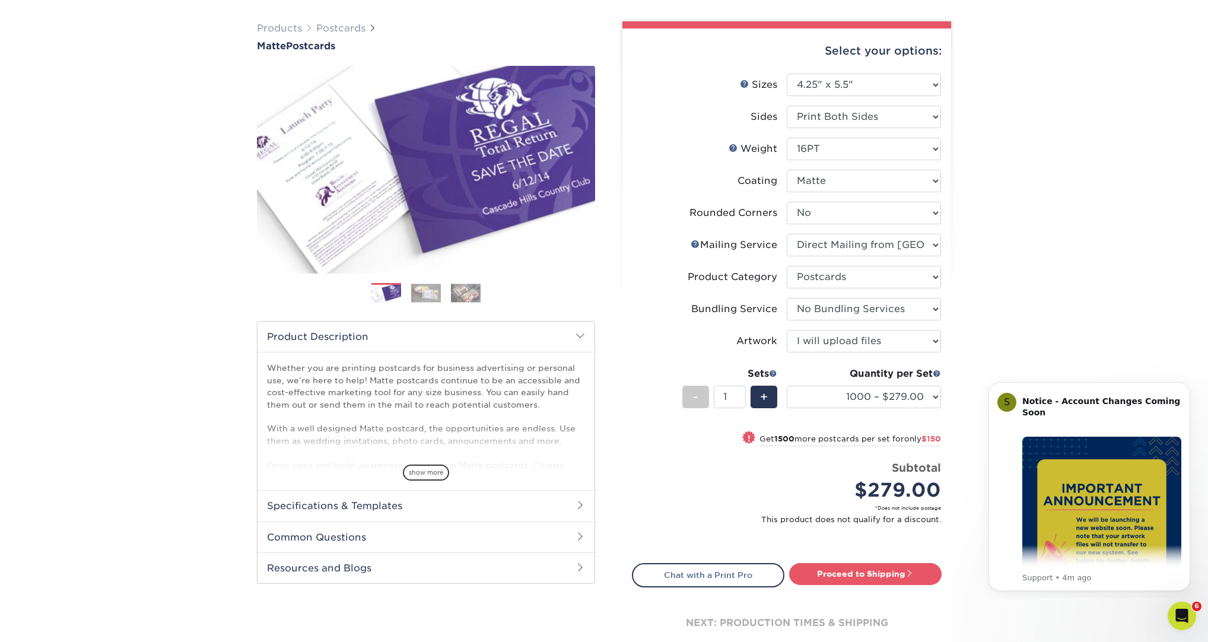
scroll to position [0, 0]
click at [1020, 199] on div "Products Postcards Matte Postcards Next $" at bounding box center [604, 350] width 1208 height 704
click at [1100, 341] on div "Products Postcards Matte Postcards Next $" at bounding box center [604, 350] width 1208 height 704
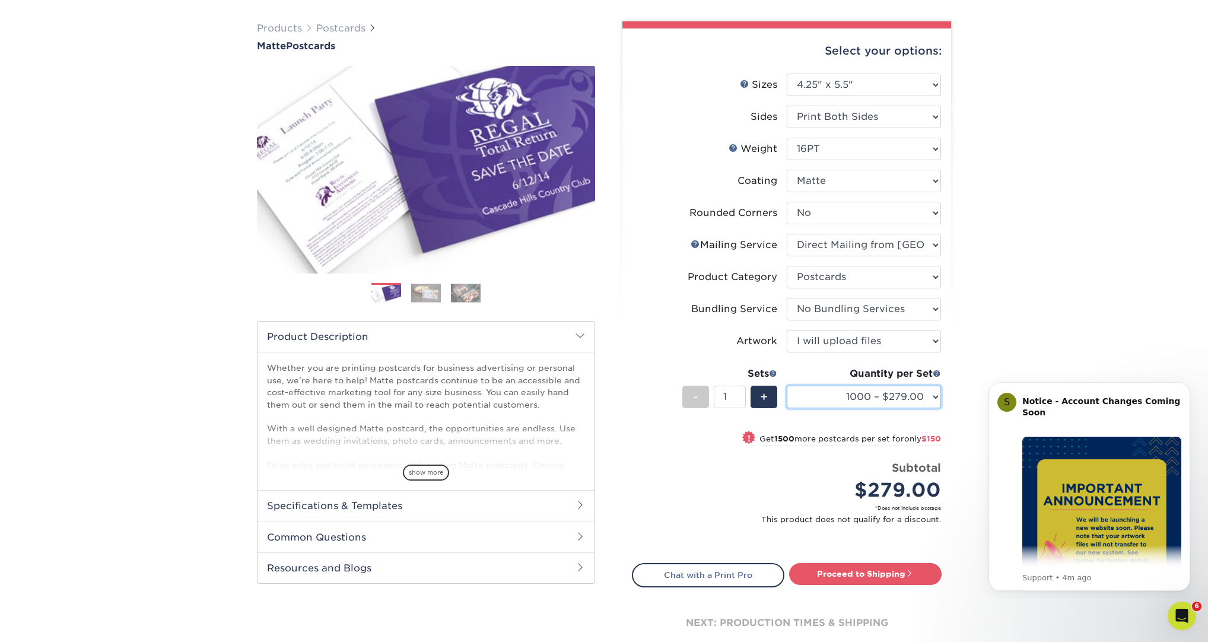
click at [868, 397] on select "250 – $149.00 500 – $198.00 1000 – $279.00 2500 – $429.00 5000 – $573.00 10000 …" at bounding box center [864, 397] width 154 height 23
click at [1112, 93] on div "Products Postcards Matte Postcards Next $" at bounding box center [604, 350] width 1208 height 704
